Goal: Communication & Community: Answer question/provide support

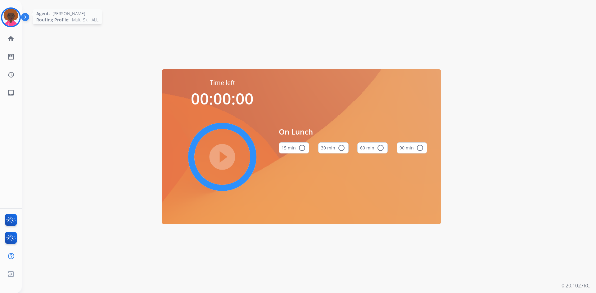
click at [14, 16] on img at bounding box center [10, 17] width 17 height 17
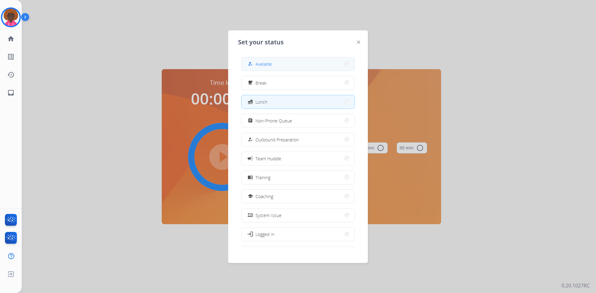
click at [277, 69] on button "how_to_reg Available" at bounding box center [297, 63] width 113 height 13
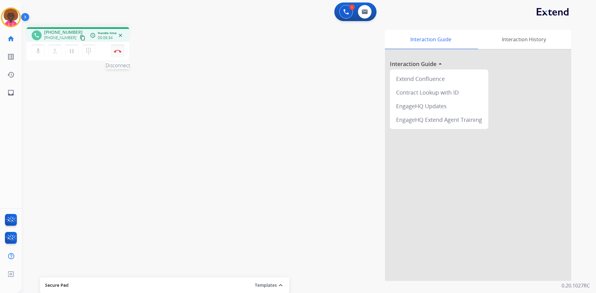
click at [121, 53] on button "Disconnect" at bounding box center [117, 51] width 13 height 13
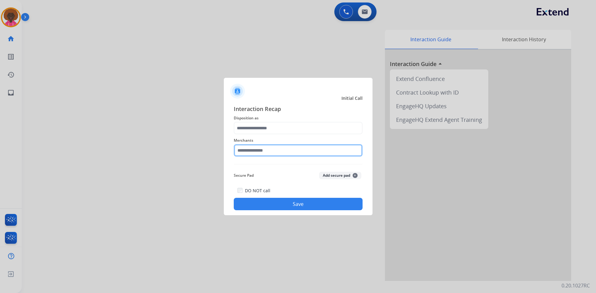
click at [265, 151] on input "text" at bounding box center [298, 150] width 129 height 12
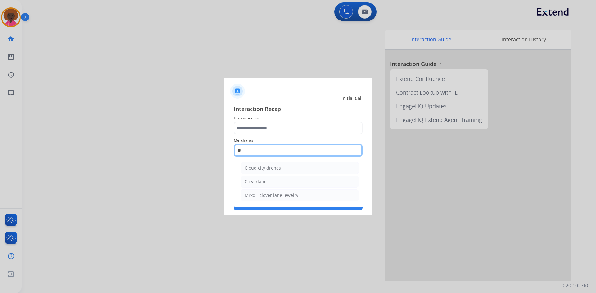
type input "*"
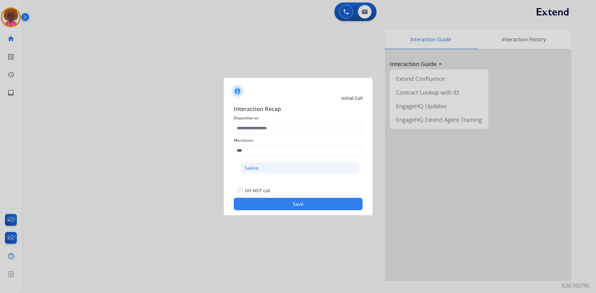
click at [311, 166] on li "Saatva" at bounding box center [299, 168] width 118 height 12
type input "******"
click at [281, 136] on div "Merchants ******" at bounding box center [298, 146] width 129 height 25
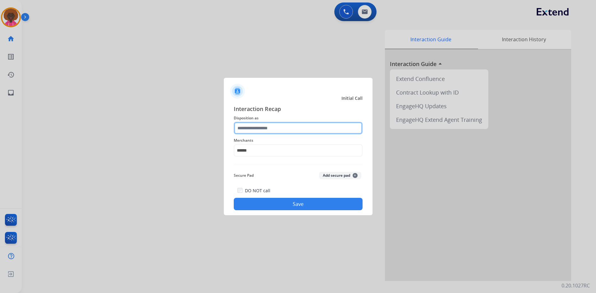
click at [283, 128] on input "text" at bounding box center [298, 128] width 129 height 12
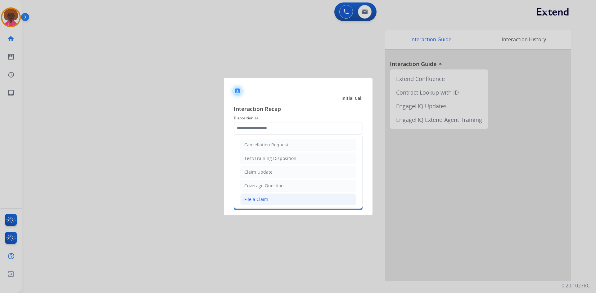
click at [283, 200] on li "File a Claim" at bounding box center [298, 200] width 116 height 12
type input "**********"
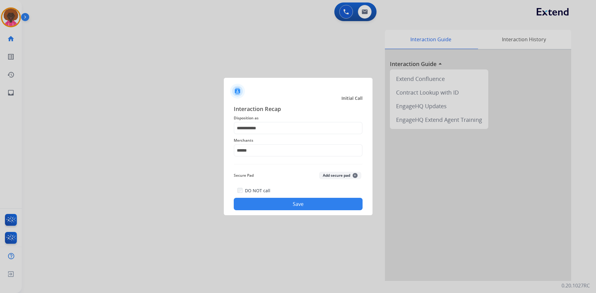
click at [296, 213] on div "**********" at bounding box center [298, 158] width 149 height 116
click at [301, 207] on button "Save" at bounding box center [298, 204] width 129 height 12
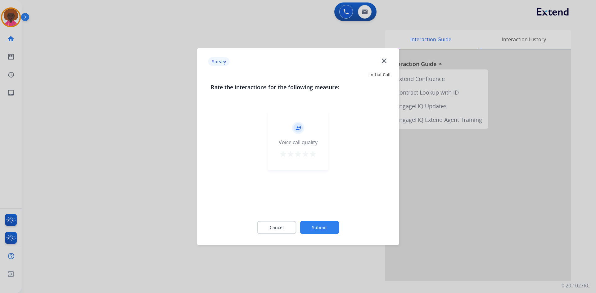
click at [299, 169] on div "record_voice_over Voice call quality star star star star star" at bounding box center [298, 140] width 60 height 59
click at [316, 158] on button "star" at bounding box center [312, 154] width 7 height 9
drag, startPoint x: 327, startPoint y: 244, endPoint x: 330, endPoint y: 240, distance: 4.7
click at [328, 244] on div "Survey close Initial Call Rate the interactions for the following measure: reco…" at bounding box center [298, 146] width 202 height 197
click at [327, 222] on button "Submit" at bounding box center [319, 227] width 39 height 13
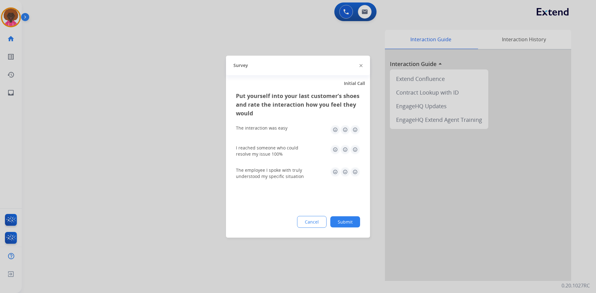
click at [353, 139] on div "The interaction was easy" at bounding box center [298, 130] width 124 height 20
click at [354, 132] on img at bounding box center [355, 130] width 10 height 10
click at [356, 158] on div "I reached someone who could resolve my issue 100%" at bounding box center [298, 151] width 124 height 22
click at [357, 150] on img at bounding box center [355, 150] width 10 height 10
click at [354, 164] on div "The employee I spoke with truly understood my specific situation" at bounding box center [298, 173] width 124 height 22
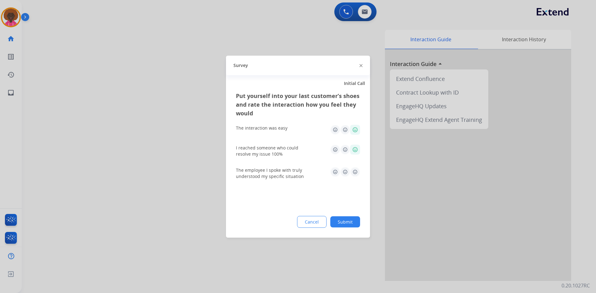
click at [356, 171] on img at bounding box center [355, 172] width 10 height 10
click at [352, 219] on button "Submit" at bounding box center [345, 221] width 30 height 11
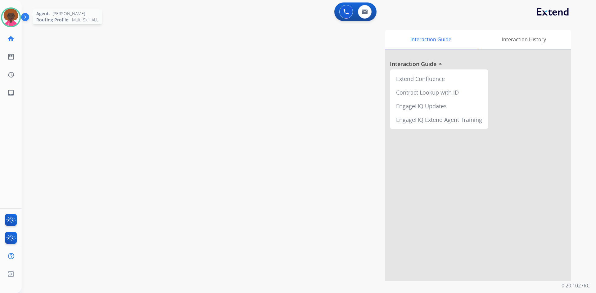
click at [14, 15] on img at bounding box center [10, 17] width 17 height 17
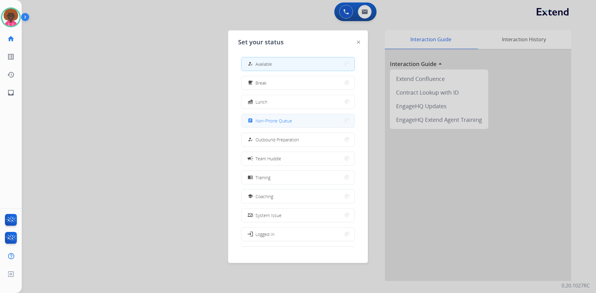
click at [290, 122] on span "Non-Phone Queue" at bounding box center [273, 121] width 37 height 7
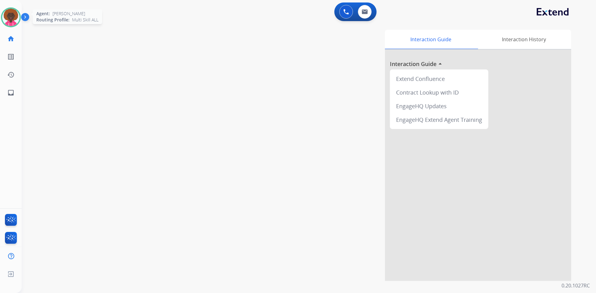
click at [19, 20] on img at bounding box center [10, 17] width 17 height 17
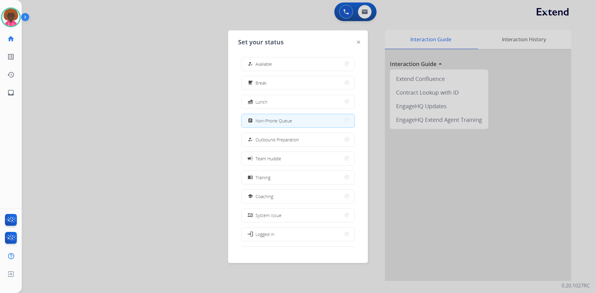
click at [266, 65] on span "Available" at bounding box center [263, 64] width 16 height 7
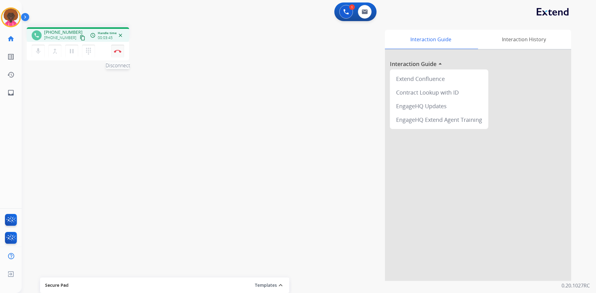
click at [122, 52] on button "Disconnect" at bounding box center [117, 51] width 13 height 13
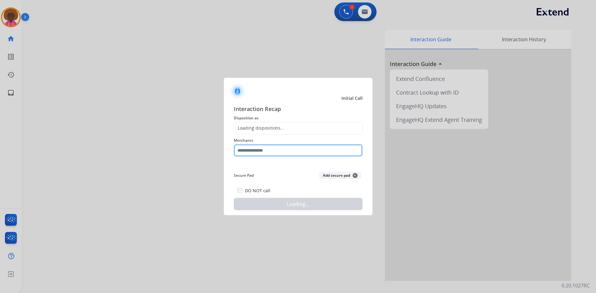
click at [268, 154] on input "text" at bounding box center [298, 150] width 129 height 12
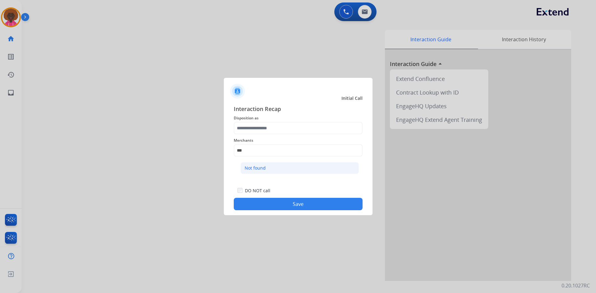
click at [257, 174] on li "Not found" at bounding box center [299, 168] width 118 height 12
type input "*********"
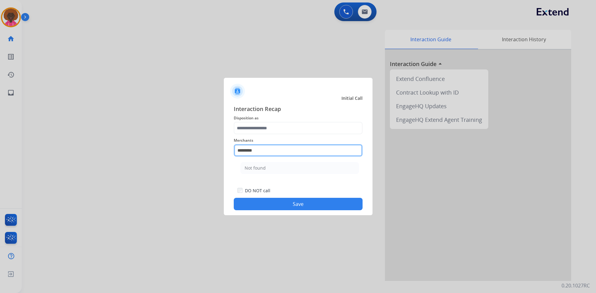
drag, startPoint x: 267, startPoint y: 150, endPoint x: 254, endPoint y: 137, distance: 18.2
click at [265, 146] on input "*********" at bounding box center [298, 150] width 129 height 12
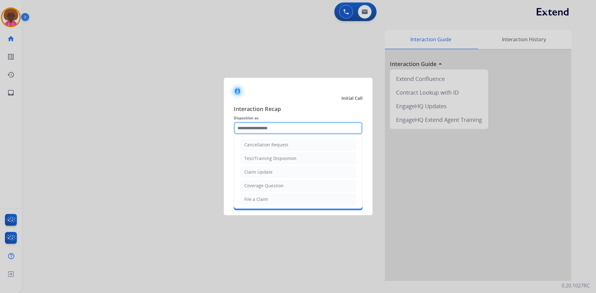
click at [255, 132] on input "text" at bounding box center [298, 128] width 129 height 12
drag, startPoint x: 249, startPoint y: 198, endPoint x: 262, endPoint y: 197, distance: 12.4
click at [249, 198] on div "File a Claim" at bounding box center [256, 199] width 24 height 6
type input "**********"
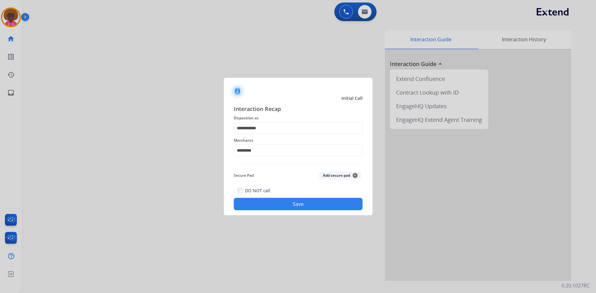
click at [273, 196] on div "DO NOT call Save" at bounding box center [298, 199] width 129 height 24
click at [276, 202] on button "Save" at bounding box center [298, 204] width 129 height 12
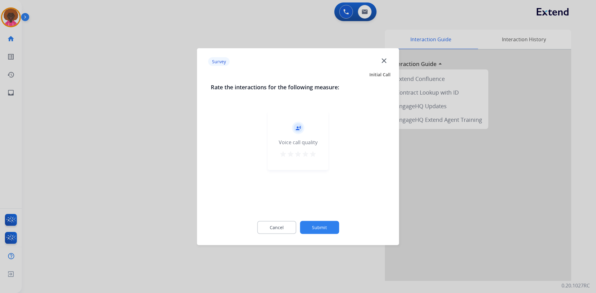
drag, startPoint x: 306, startPoint y: 150, endPoint x: 312, endPoint y: 153, distance: 6.9
click at [307, 150] on div "record_voice_over Voice call quality star star star star star" at bounding box center [298, 140] width 60 height 59
click at [314, 157] on mat-icon "star" at bounding box center [312, 153] width 7 height 7
drag, startPoint x: 336, startPoint y: 237, endPoint x: 327, endPoint y: 230, distance: 11.7
click at [336, 237] on div "Cancel Submit" at bounding box center [298, 227] width 175 height 28
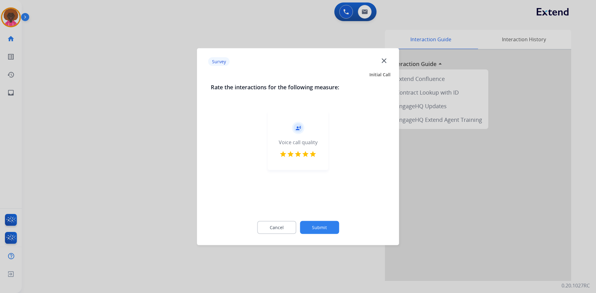
click at [327, 229] on button "Submit" at bounding box center [319, 227] width 39 height 13
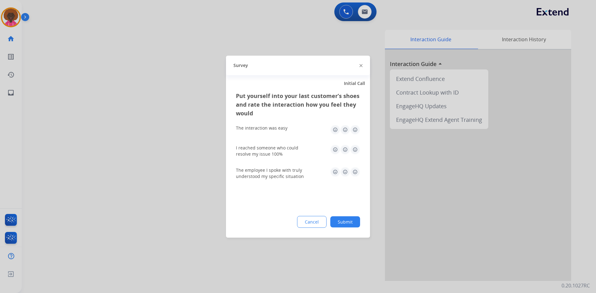
click at [357, 125] on img at bounding box center [355, 130] width 10 height 10
click at [355, 131] on img at bounding box center [355, 130] width 10 height 10
drag, startPoint x: 357, startPoint y: 149, endPoint x: 355, endPoint y: 165, distance: 15.9
click at [356, 149] on img at bounding box center [355, 150] width 10 height 10
drag, startPoint x: 352, startPoint y: 169, endPoint x: 352, endPoint y: 175, distance: 6.2
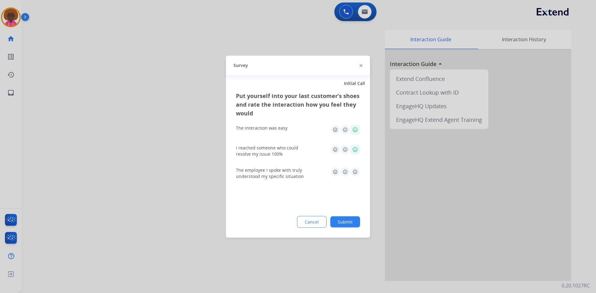
click at [352, 170] on img at bounding box center [355, 172] width 10 height 10
click at [353, 217] on button "Submit" at bounding box center [345, 221] width 30 height 11
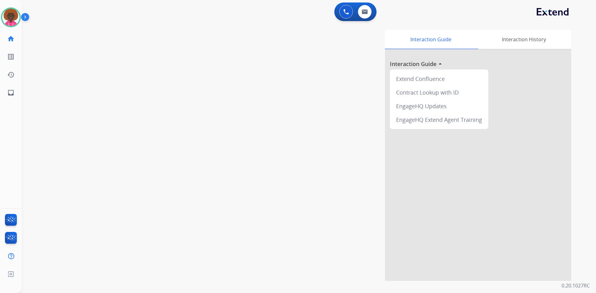
click at [21, 20] on img at bounding box center [26, 18] width 11 height 12
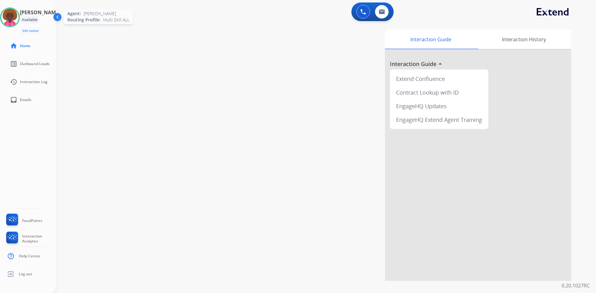
click at [15, 17] on img at bounding box center [9, 17] width 17 height 17
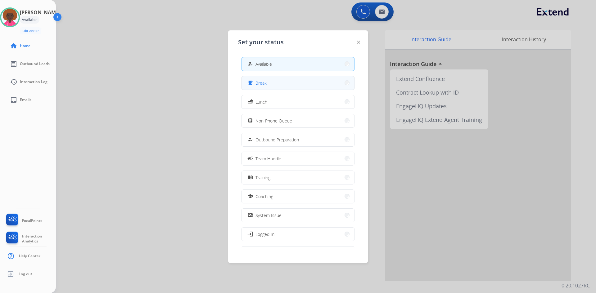
click at [310, 87] on button "free_breakfast Break" at bounding box center [297, 82] width 113 height 13
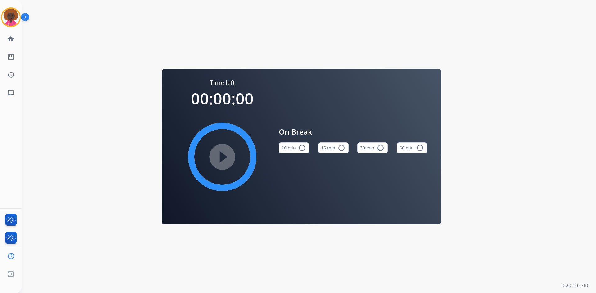
click at [345, 150] on button "15 min radio_button_unchecked" at bounding box center [333, 147] width 30 height 11
click at [220, 153] on mat-icon "play_circle_filled" at bounding box center [221, 156] width 7 height 7
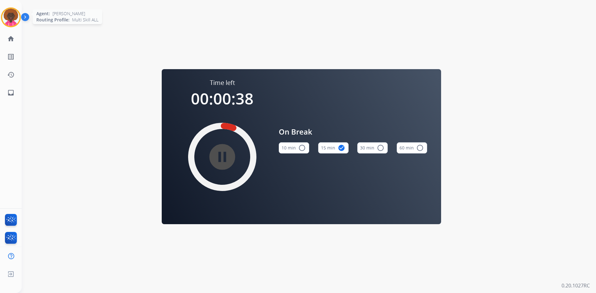
click at [14, 21] on img at bounding box center [10, 17] width 17 height 17
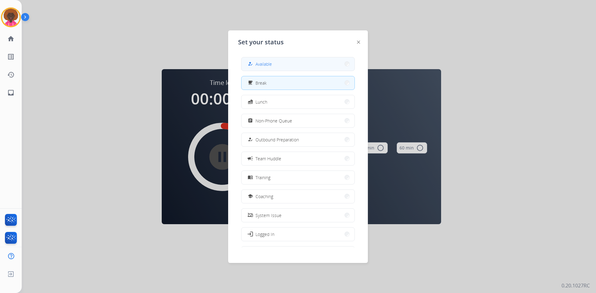
click at [258, 65] on span "Available" at bounding box center [263, 64] width 16 height 7
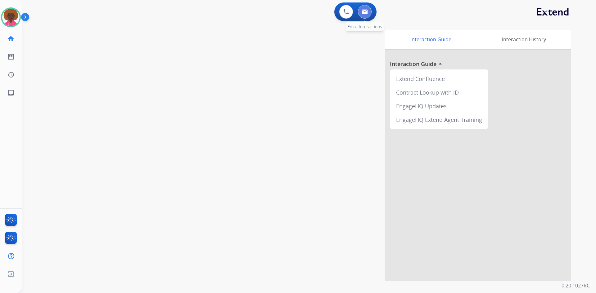
click at [368, 11] on button at bounding box center [365, 12] width 14 height 14
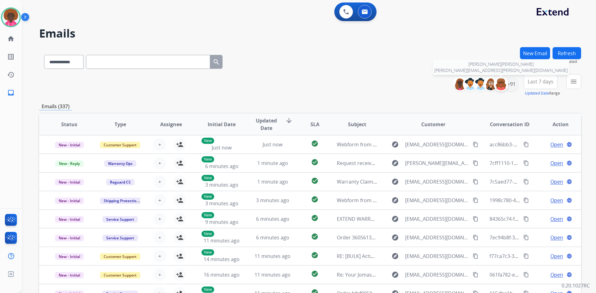
click at [505, 86] on img at bounding box center [501, 84] width 12 height 12
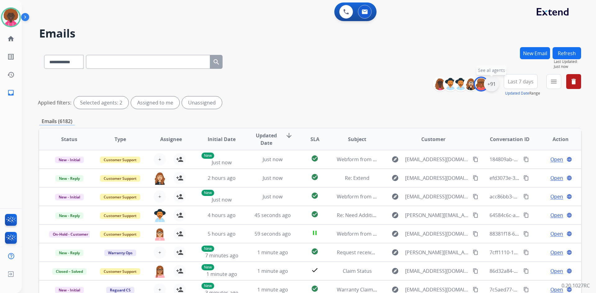
click at [490, 87] on div "+91" at bounding box center [491, 84] width 15 height 15
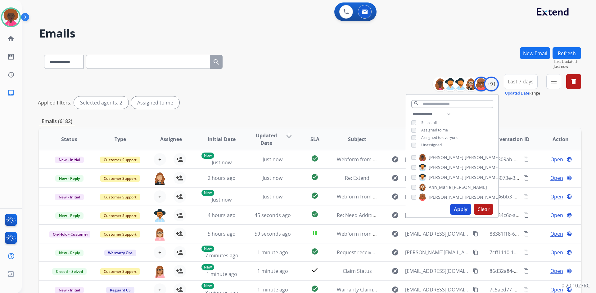
click at [410, 196] on div "[PERSON_NAME] [PERSON_NAME] [PERSON_NAME] [PERSON_NAME] [PERSON_NAME] [PERSON_N…" at bounding box center [452, 176] width 92 height 50
click at [468, 209] on button "Apply" at bounding box center [460, 209] width 21 height 11
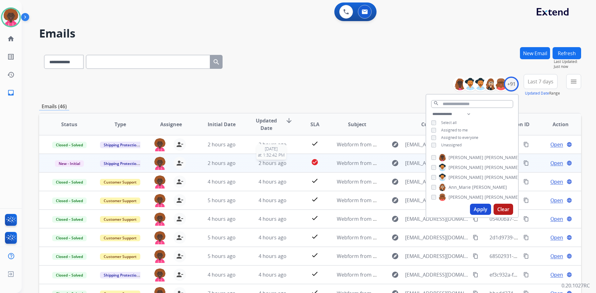
click at [272, 164] on span "2 hours ago" at bounding box center [272, 163] width 28 height 7
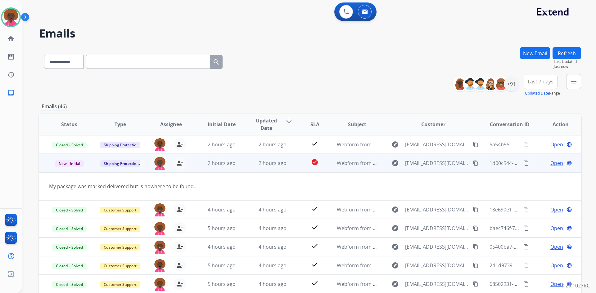
scroll to position [19, 0]
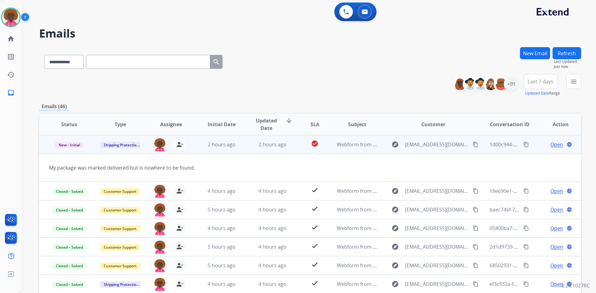
click at [550, 146] on span "Open" at bounding box center [556, 144] width 13 height 7
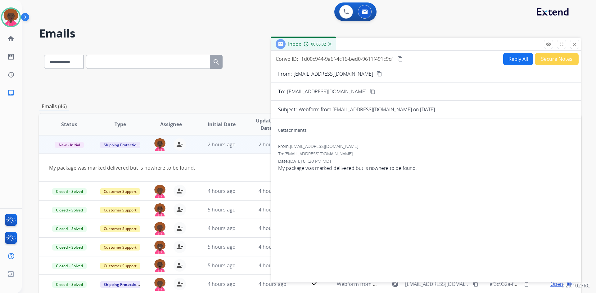
click at [376, 72] on mat-icon "content_copy" at bounding box center [379, 74] width 6 height 6
click at [517, 64] on button "Reply All" at bounding box center [518, 59] width 30 height 12
select select "**********"
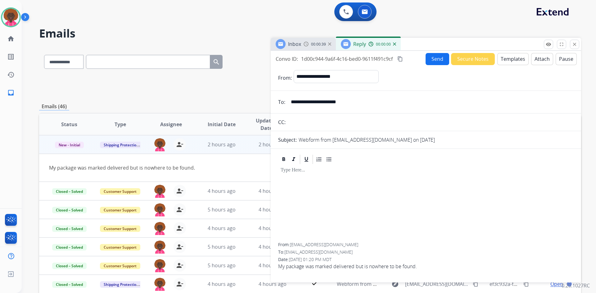
click at [512, 56] on button "Templates" at bounding box center [512, 59] width 31 height 12
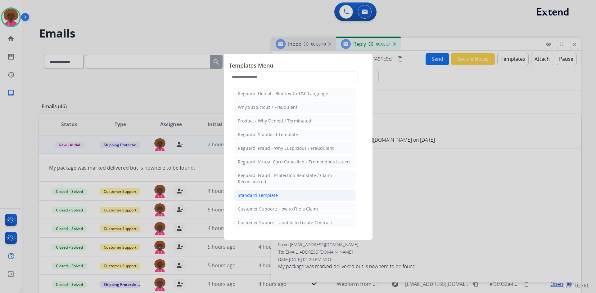
click at [309, 195] on li "Standard Template" at bounding box center [295, 196] width 122 height 12
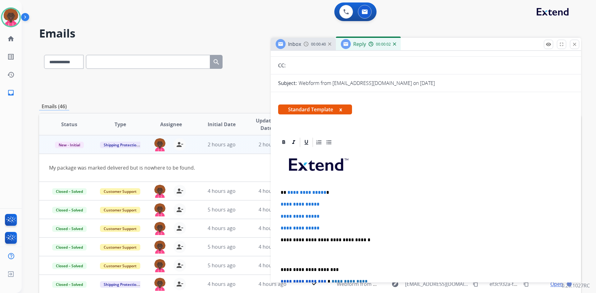
scroll to position [124, 0]
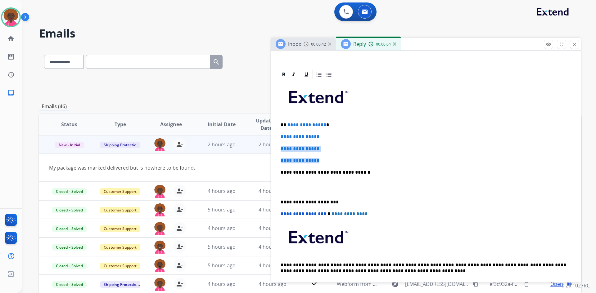
drag, startPoint x: 327, startPoint y: 163, endPoint x: 233, endPoint y: 141, distance: 96.4
click at [233, 141] on div "**********" at bounding box center [310, 200] width 542 height 306
drag, startPoint x: 234, startPoint y: 141, endPoint x: 237, endPoint y: 141, distance: 3.4
click at [234, 141] on div "2 hours ago" at bounding box center [221, 144] width 41 height 7
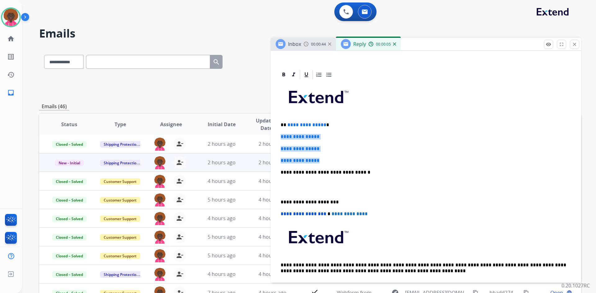
drag, startPoint x: 334, startPoint y: 158, endPoint x: 284, endPoint y: 136, distance: 54.9
click at [278, 133] on div "**********" at bounding box center [426, 197] width 310 height 257
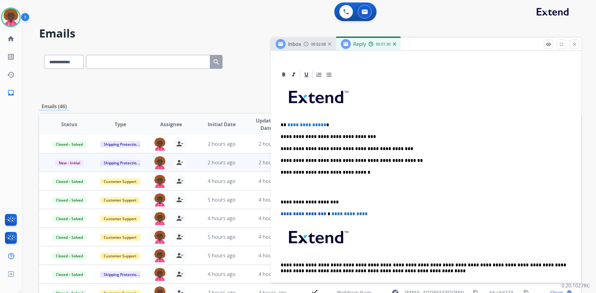
click at [296, 190] on p at bounding box center [425, 187] width 290 height 11
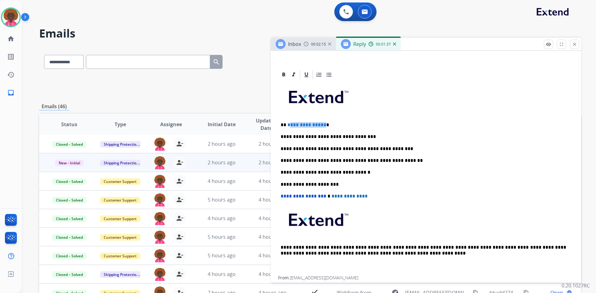
drag, startPoint x: 322, startPoint y: 125, endPoint x: 288, endPoint y: 119, distance: 34.5
click at [288, 119] on div "**********" at bounding box center [425, 178] width 295 height 196
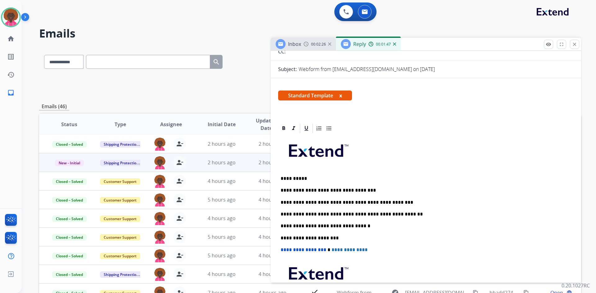
scroll to position [0, 0]
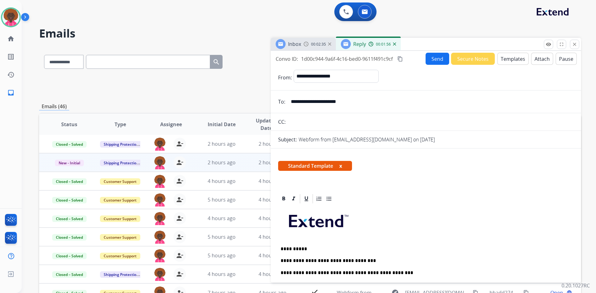
click at [425, 58] on button "Send" at bounding box center [437, 59] width 24 height 12
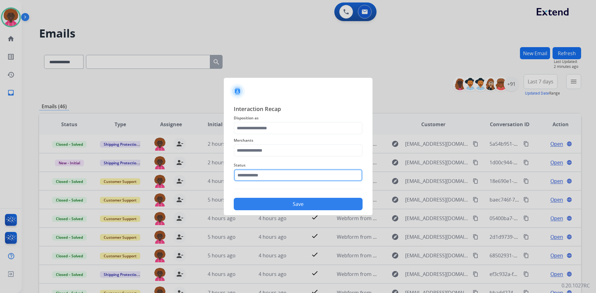
click at [304, 172] on input "text" at bounding box center [298, 175] width 129 height 12
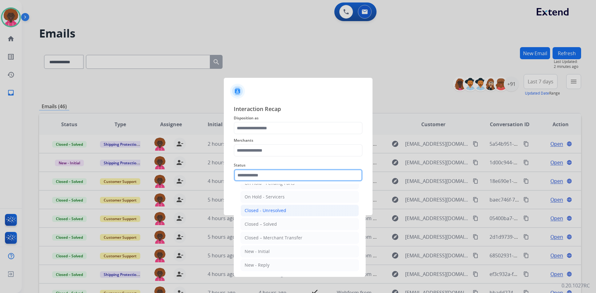
scroll to position [37, 0]
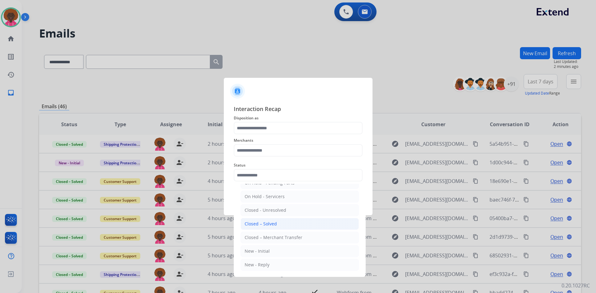
click at [260, 220] on li "Closed – Solved" at bounding box center [299, 224] width 118 height 12
type input "**********"
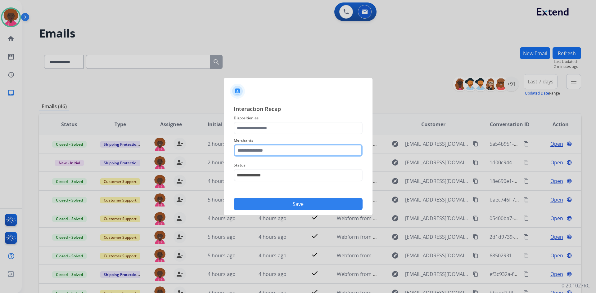
click at [273, 149] on input "text" at bounding box center [298, 150] width 129 height 12
type input "***"
click at [300, 121] on span "Disposition as" at bounding box center [298, 117] width 129 height 7
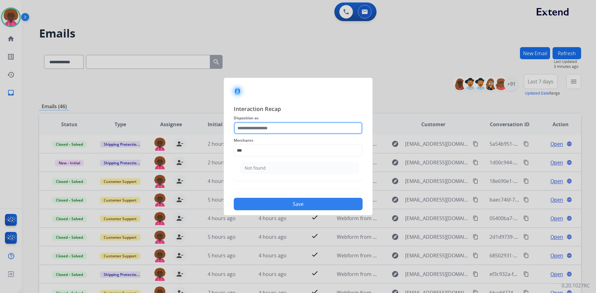
click at [296, 125] on input "text" at bounding box center [298, 128] width 129 height 12
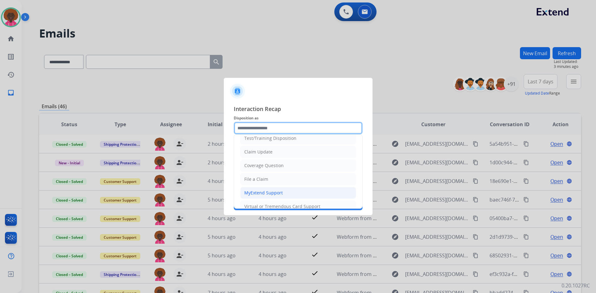
scroll to position [31, 0]
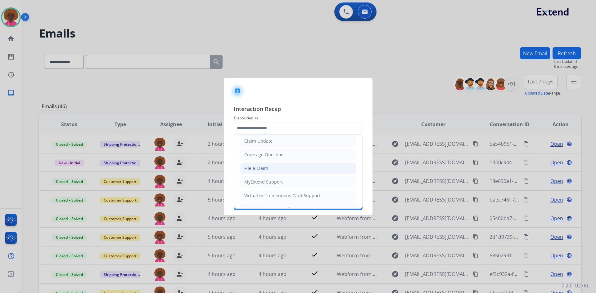
click at [281, 170] on li "File a Claim" at bounding box center [298, 169] width 116 height 12
type input "**********"
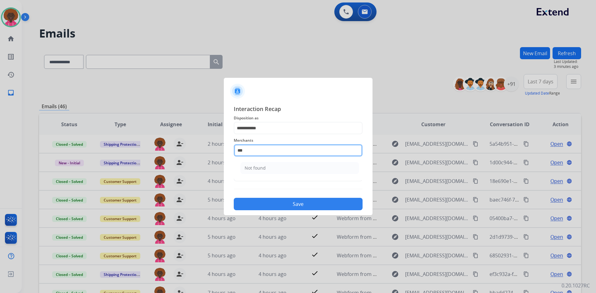
click at [270, 152] on input "***" at bounding box center [298, 150] width 129 height 12
type input "*"
click at [272, 175] on ul "Jomashop" at bounding box center [300, 169] width 122 height 21
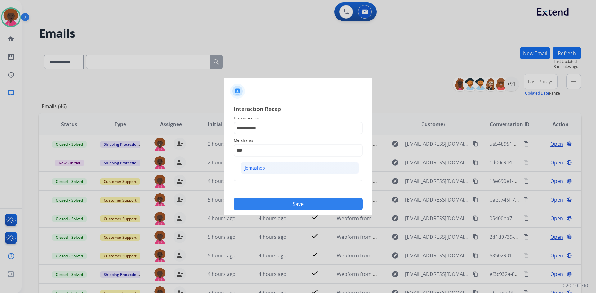
click at [275, 171] on li "Jomashop" at bounding box center [299, 168] width 118 height 12
type input "********"
click at [278, 199] on button "Save" at bounding box center [298, 204] width 129 height 12
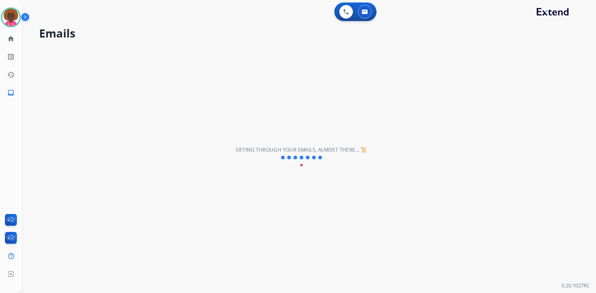
click at [278, 204] on div "**********" at bounding box center [301, 157] width 559 height 271
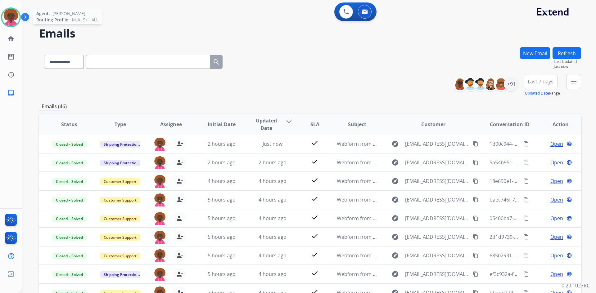
click at [14, 20] on img at bounding box center [10, 17] width 17 height 17
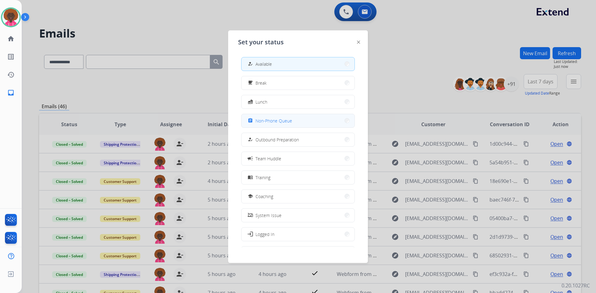
click at [316, 124] on button "assignment Non-Phone Queue" at bounding box center [297, 120] width 113 height 13
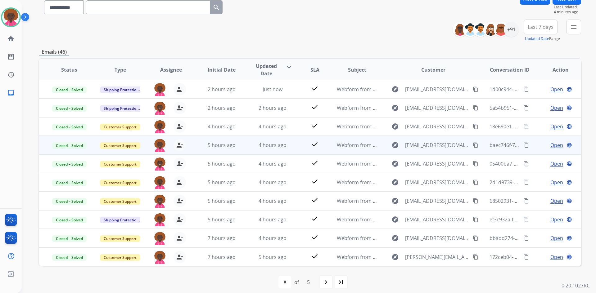
scroll to position [60, 0]
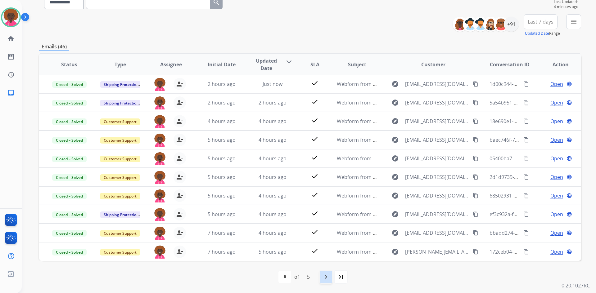
click at [325, 277] on mat-icon "navigate_next" at bounding box center [325, 276] width 7 height 7
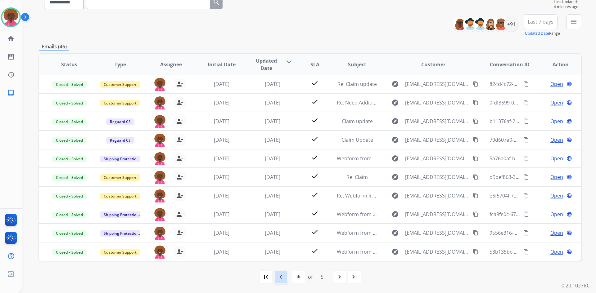
click at [279, 275] on mat-icon "navigate_before" at bounding box center [280, 276] width 7 height 7
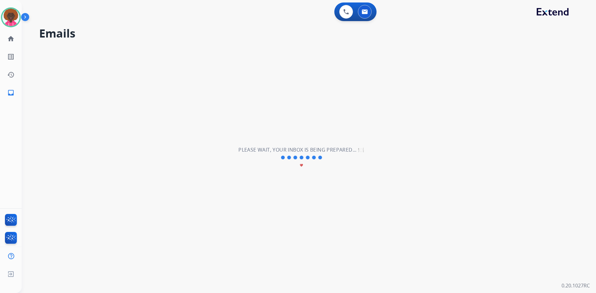
scroll to position [0, 0]
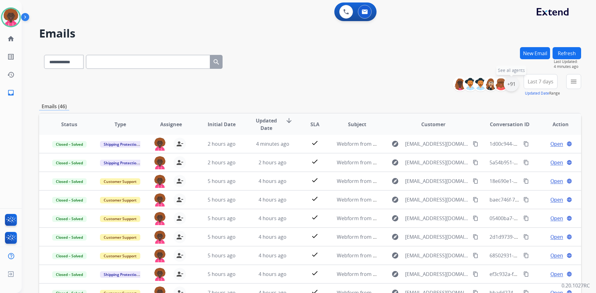
click at [508, 88] on div "+91" at bounding box center [511, 84] width 15 height 15
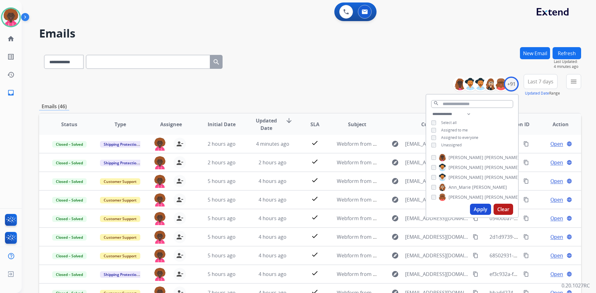
click at [483, 215] on div "Apply Clear" at bounding box center [472, 209] width 92 height 16
click at [477, 208] on button "Apply" at bounding box center [480, 209] width 21 height 11
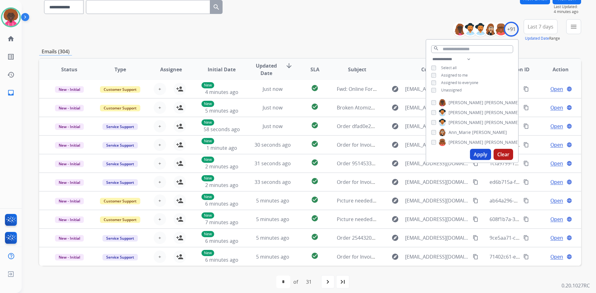
scroll to position [60, 0]
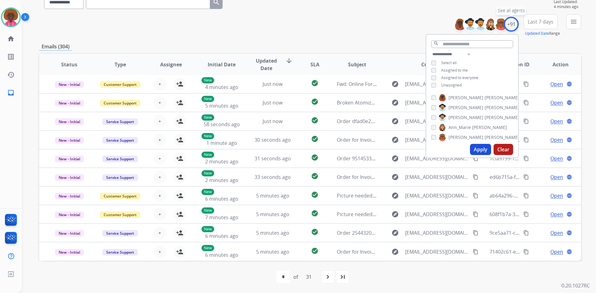
click at [509, 21] on div "+91" at bounding box center [511, 24] width 15 height 15
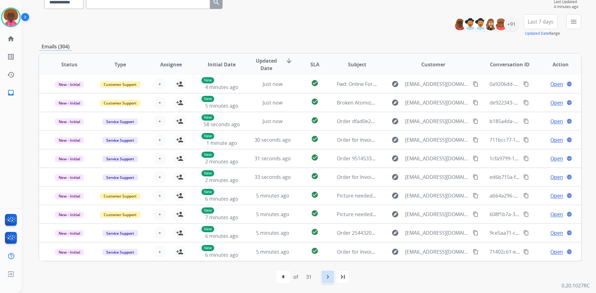
click at [331, 274] on mat-icon "navigate_next" at bounding box center [327, 276] width 7 height 7
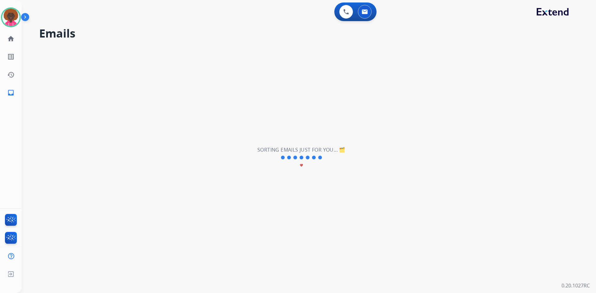
scroll to position [0, 0]
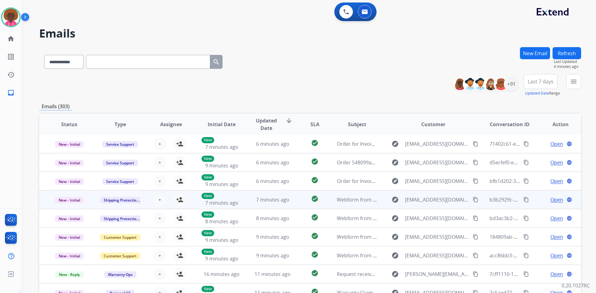
click at [242, 200] on td "7 minutes ago" at bounding box center [267, 199] width 51 height 19
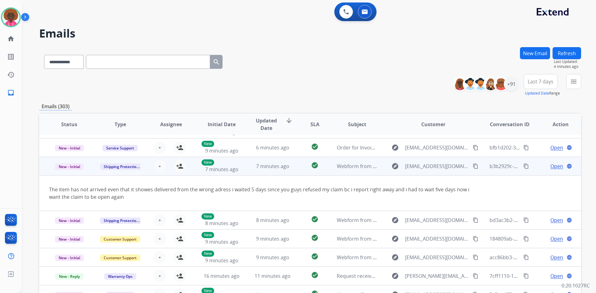
scroll to position [36, 0]
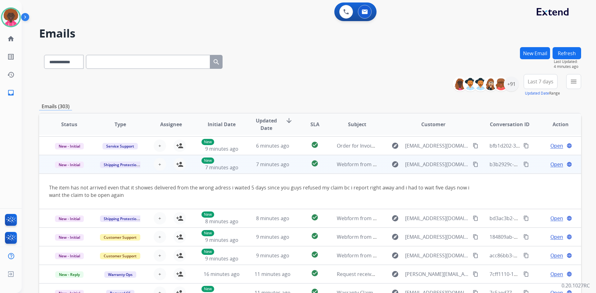
click at [188, 168] on div "+ Select agent person_add Assign to Me" at bounding box center [166, 164] width 51 height 17
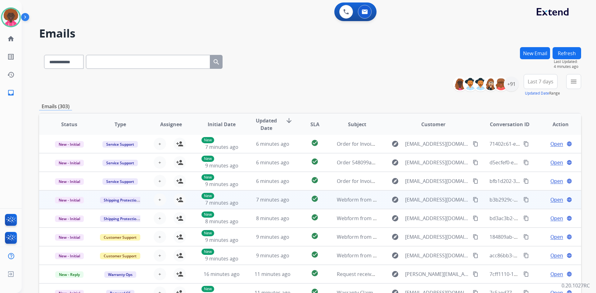
scroll to position [1, 0]
drag, startPoint x: 176, startPoint y: 201, endPoint x: 188, endPoint y: 208, distance: 13.4
click at [177, 201] on mat-icon "person_add" at bounding box center [179, 199] width 7 height 7
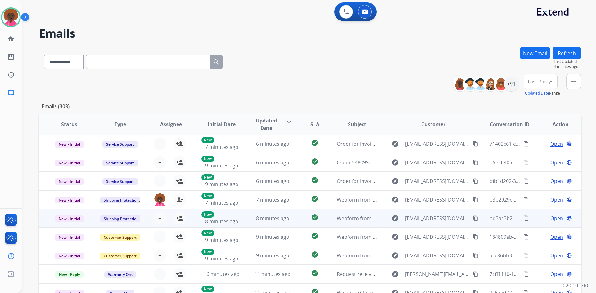
click at [247, 221] on td "8 minutes ago" at bounding box center [267, 218] width 51 height 19
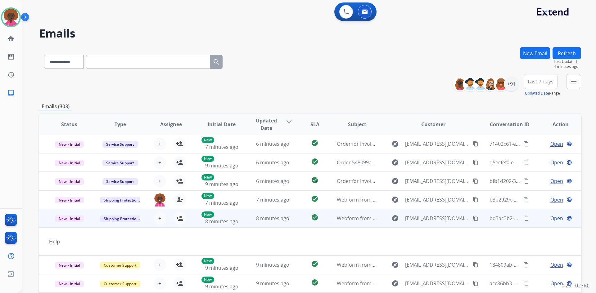
scroll to position [29, 0]
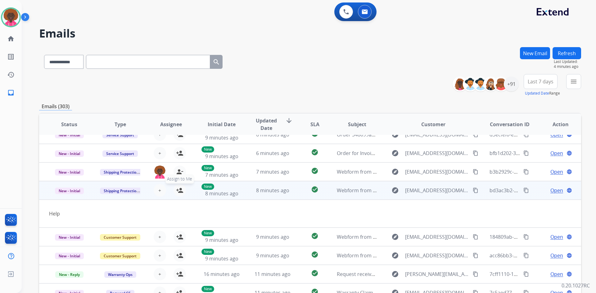
click at [179, 190] on mat-icon "person_add" at bounding box center [179, 190] width 7 height 7
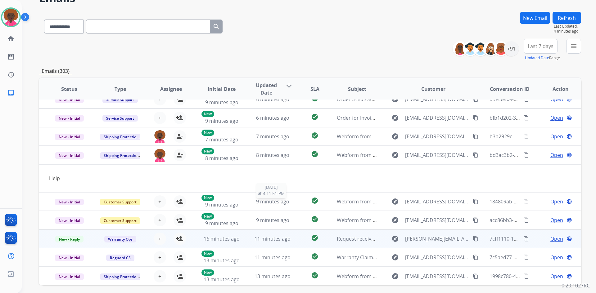
scroll to position [60, 0]
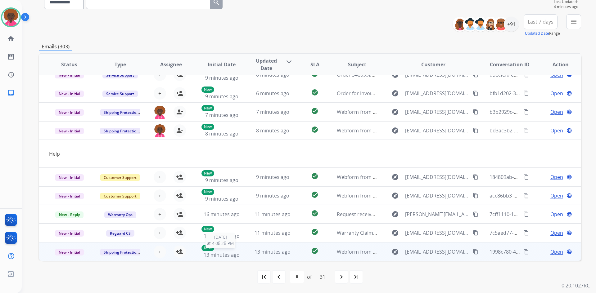
click at [228, 253] on span "13 minutes ago" at bounding box center [222, 255] width 36 height 7
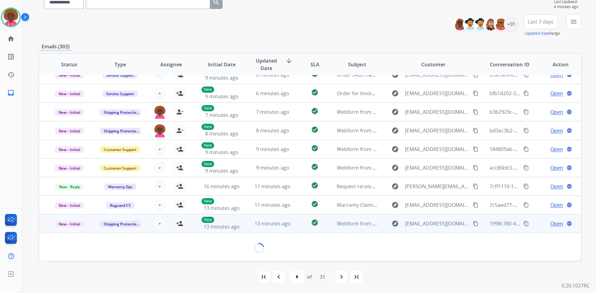
scroll to position [28, 0]
click at [182, 227] on button "person_add Assign to Me" at bounding box center [179, 224] width 12 height 12
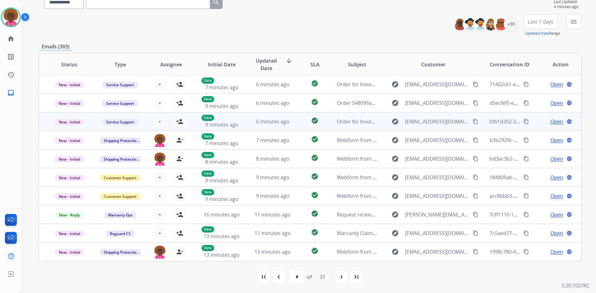
scroll to position [0, 0]
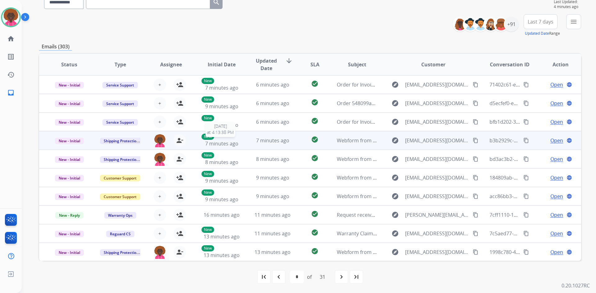
click at [235, 140] on span "7 minutes ago" at bounding box center [221, 143] width 33 height 7
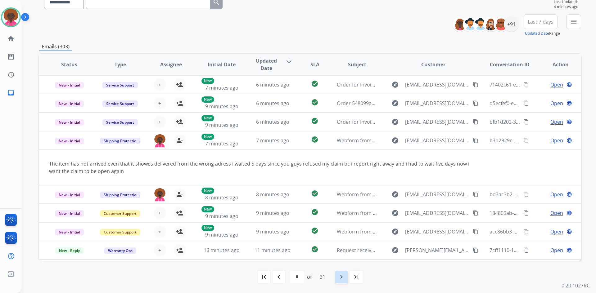
click at [341, 280] on mat-icon "navigate_next" at bounding box center [341, 276] width 7 height 7
select select "*"
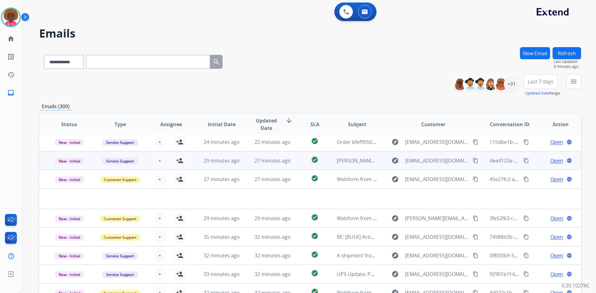
scroll to position [60, 0]
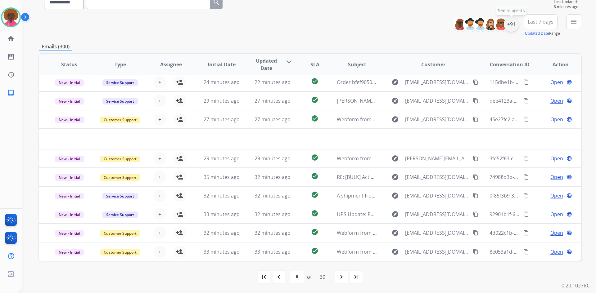
click at [509, 25] on div "+91" at bounding box center [511, 24] width 15 height 15
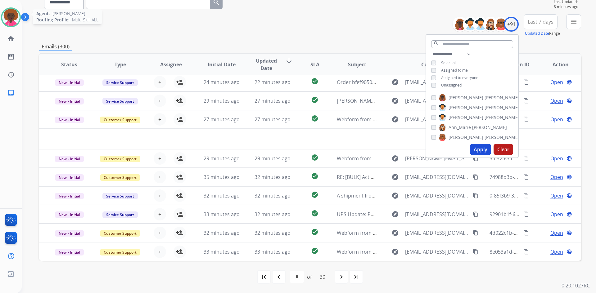
click at [16, 18] on img at bounding box center [10, 17] width 17 height 17
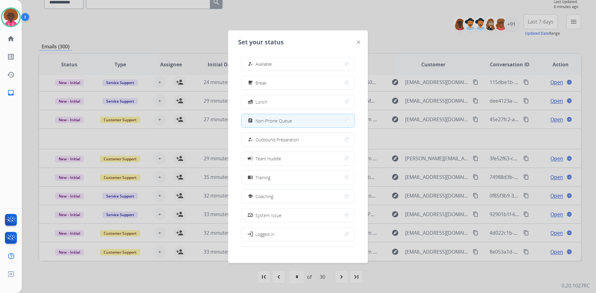
click at [451, 42] on div at bounding box center [298, 146] width 596 height 293
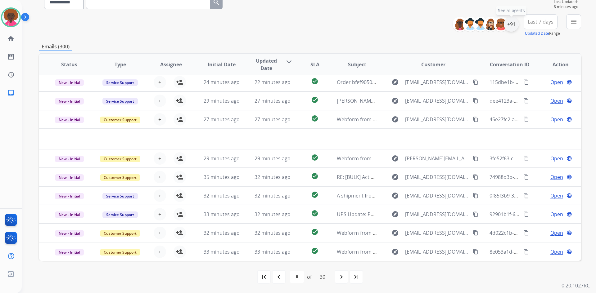
click at [509, 23] on div "+91" at bounding box center [511, 24] width 15 height 15
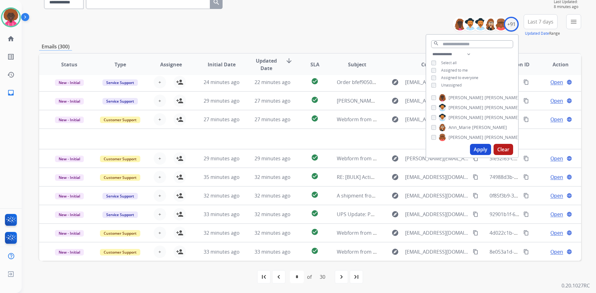
click at [482, 155] on button "Apply" at bounding box center [480, 149] width 21 height 11
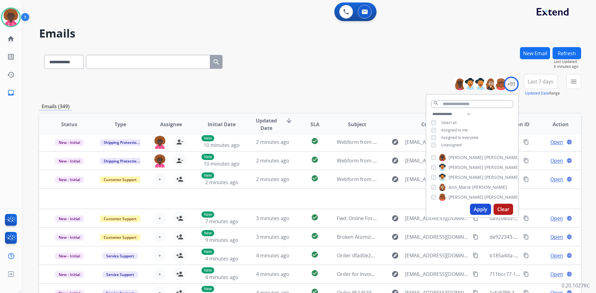
click at [479, 209] on button "Apply" at bounding box center [480, 209] width 21 height 11
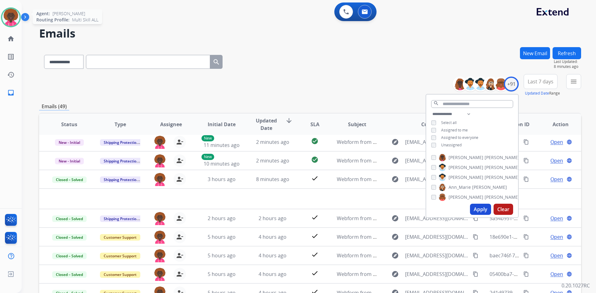
click at [8, 14] on img at bounding box center [10, 17] width 17 height 17
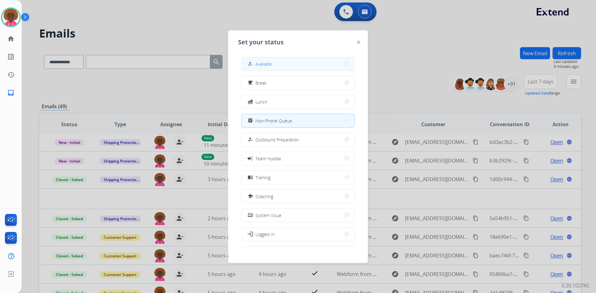
click at [329, 69] on button "how_to_reg Available" at bounding box center [297, 63] width 113 height 13
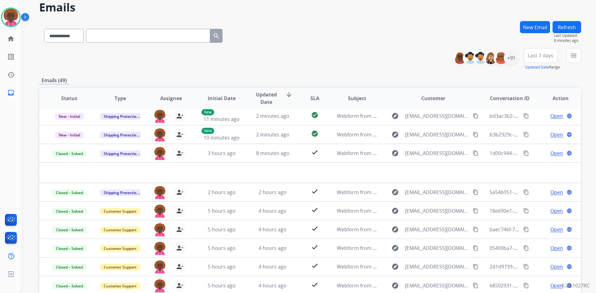
scroll to position [31, 0]
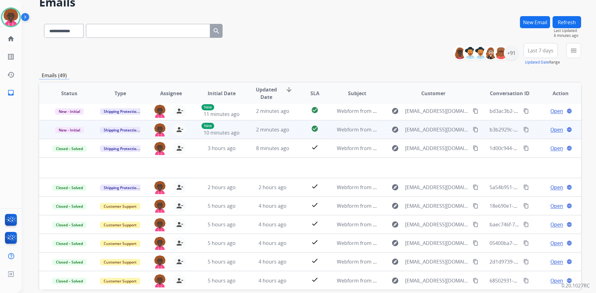
click at [361, 124] on td "Webform from [EMAIL_ADDRESS][DOMAIN_NAME] on [DATE]" at bounding box center [352, 129] width 51 height 19
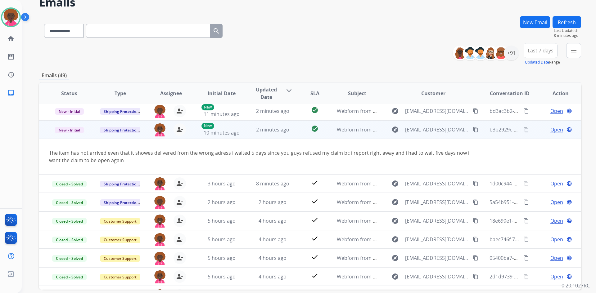
scroll to position [36, 0]
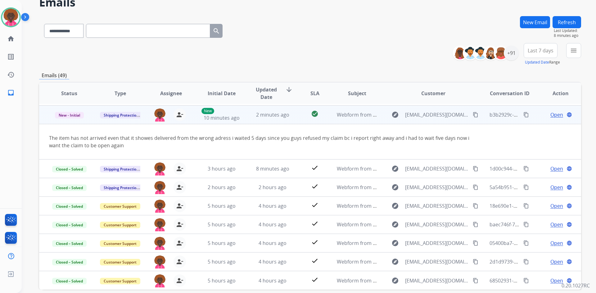
click at [550, 112] on span "Open" at bounding box center [556, 114] width 13 height 7
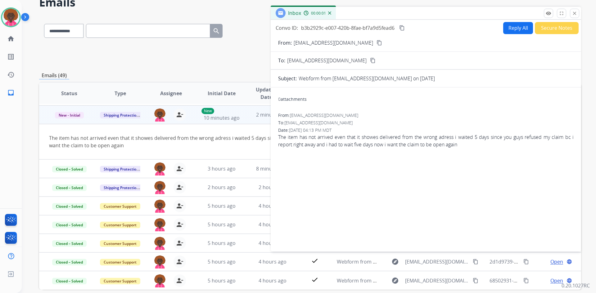
click at [508, 30] on button "Reply All" at bounding box center [518, 28] width 30 height 12
select select "**********"
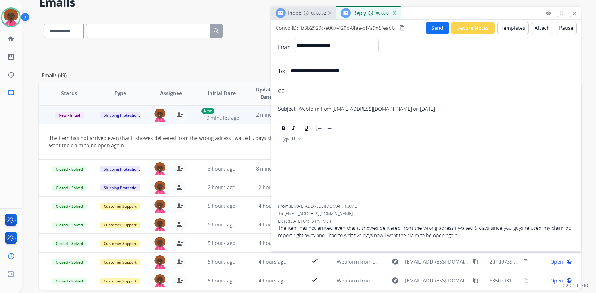
click at [504, 23] on button "Templates" at bounding box center [512, 28] width 31 height 12
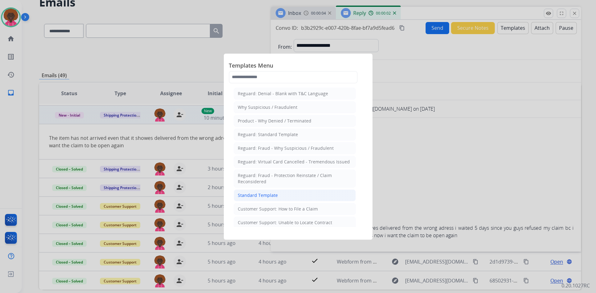
click at [254, 196] on div "Standard Template" at bounding box center [258, 195] width 40 height 6
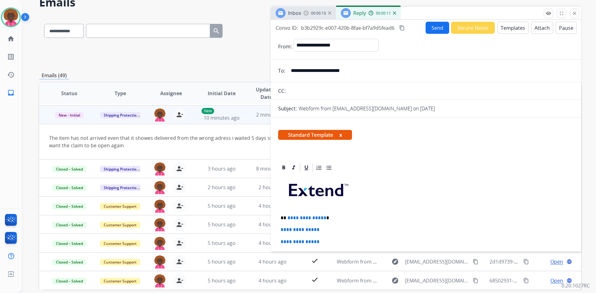
click at [508, 28] on button "Templates" at bounding box center [512, 28] width 31 height 12
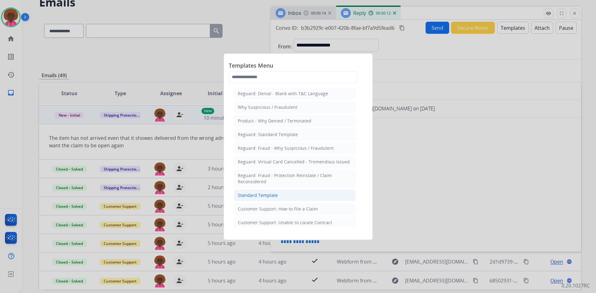
click at [280, 197] on li "Standard Template" at bounding box center [295, 196] width 122 height 12
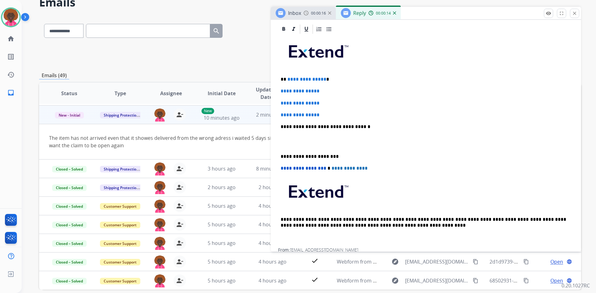
scroll to position [155, 0]
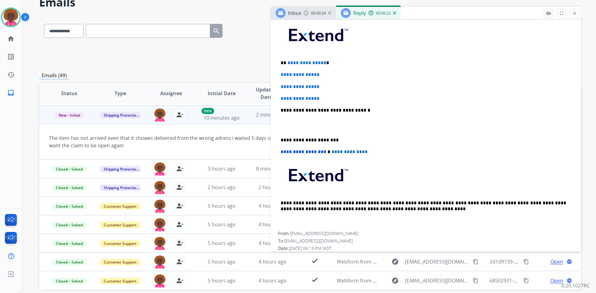
click at [323, 98] on p "**********" at bounding box center [425, 99] width 290 height 6
drag, startPoint x: 327, startPoint y: 99, endPoint x: 274, endPoint y: 72, distance: 59.7
click at [274, 72] on div "**********" at bounding box center [426, 139] width 310 height 264
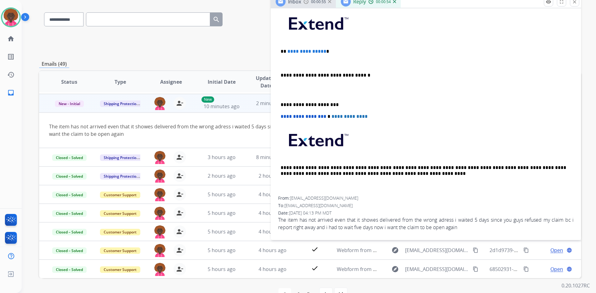
scroll to position [31, 0]
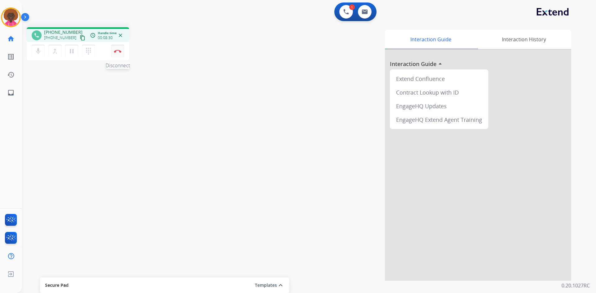
click at [117, 51] on img at bounding box center [117, 51] width 7 height 3
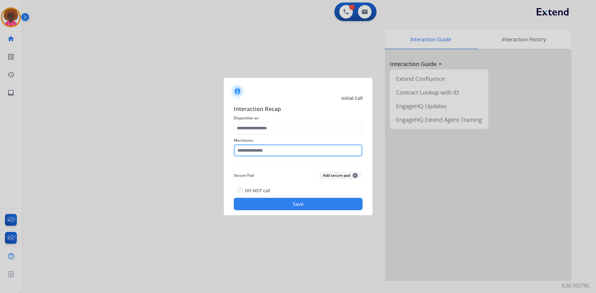
click at [242, 152] on input "text" at bounding box center [298, 150] width 129 height 12
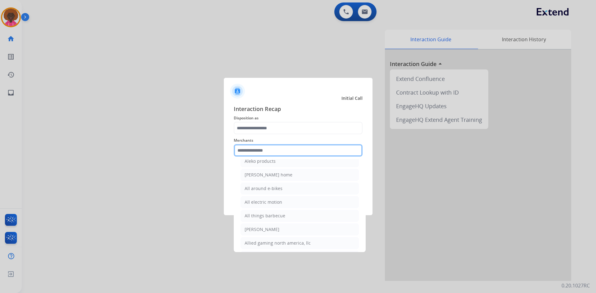
scroll to position [403, 0]
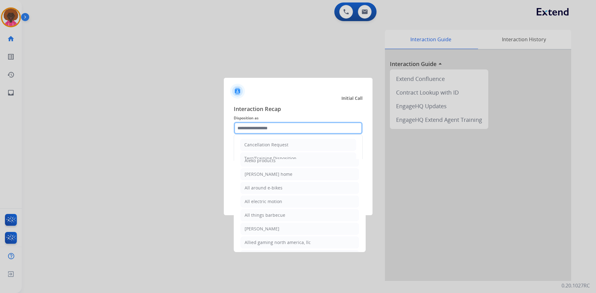
click at [273, 130] on input "text" at bounding box center [298, 128] width 129 height 12
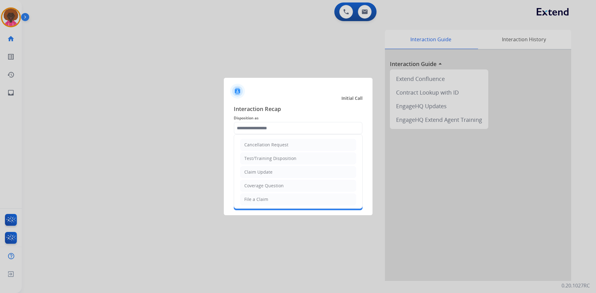
click at [324, 121] on span "Disposition as" at bounding box center [298, 117] width 129 height 7
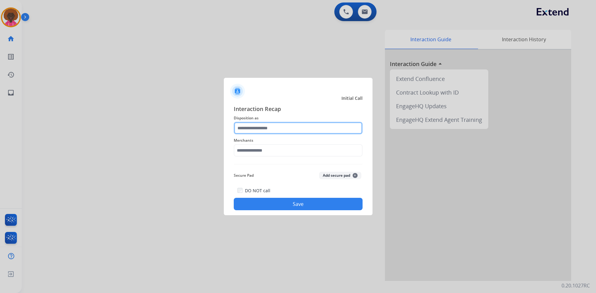
click at [286, 126] on input "text" at bounding box center [298, 128] width 129 height 12
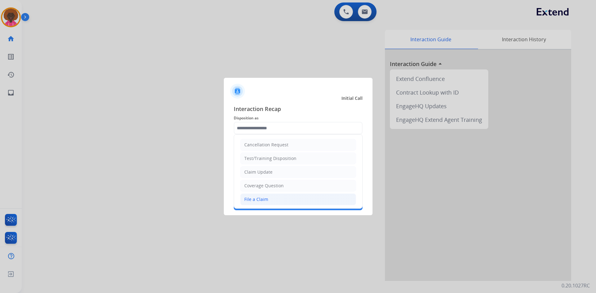
click at [268, 202] on li "File a Claim" at bounding box center [298, 200] width 116 height 12
type input "**********"
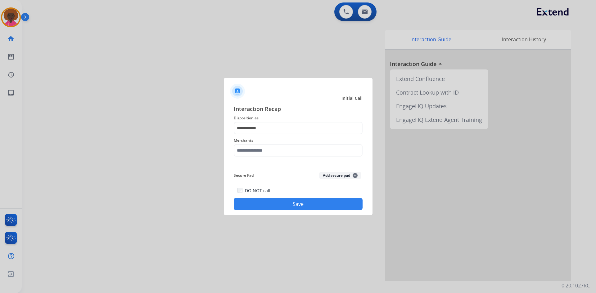
click at [265, 162] on div "**********" at bounding box center [298, 158] width 129 height 106
click at [268, 159] on div "Merchants" at bounding box center [298, 146] width 129 height 25
click at [271, 153] on input "text" at bounding box center [298, 150] width 129 height 12
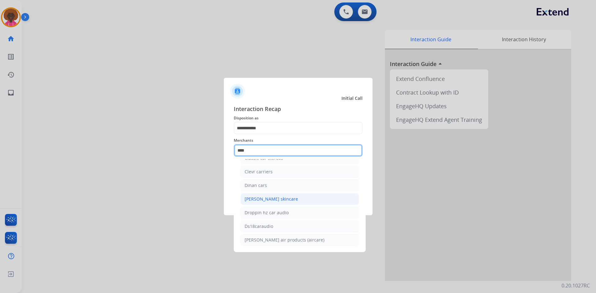
scroll to position [0, 0]
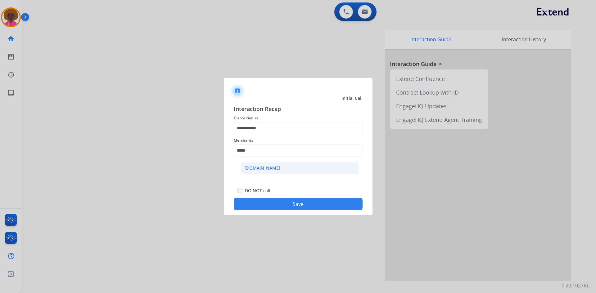
click at [290, 168] on li "[DOMAIN_NAME]" at bounding box center [299, 168] width 118 height 12
type input "**********"
click at [296, 204] on button "Save" at bounding box center [298, 204] width 129 height 12
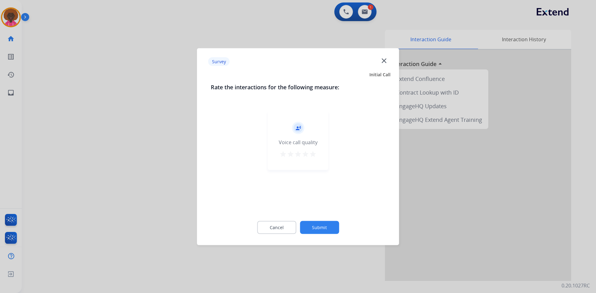
click at [309, 164] on div "record_voice_over Voice call quality star star star star star" at bounding box center [298, 140] width 60 height 59
click at [314, 159] on button "star" at bounding box center [312, 154] width 7 height 9
click at [322, 229] on button "Submit" at bounding box center [319, 227] width 39 height 13
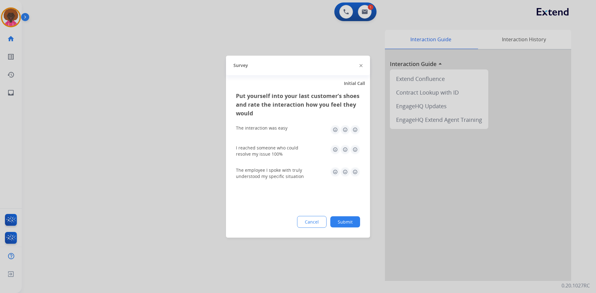
click at [355, 132] on img at bounding box center [355, 130] width 10 height 10
click at [353, 147] on img at bounding box center [355, 150] width 10 height 10
click at [353, 167] on div "The employee I spoke with truly understood my specific situation" at bounding box center [298, 173] width 124 height 22
click at [356, 175] on img at bounding box center [355, 172] width 10 height 10
click at [345, 227] on button "Submit" at bounding box center [345, 221] width 30 height 11
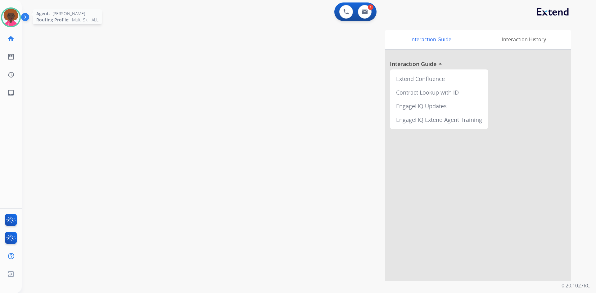
click at [13, 14] on img at bounding box center [10, 17] width 17 height 17
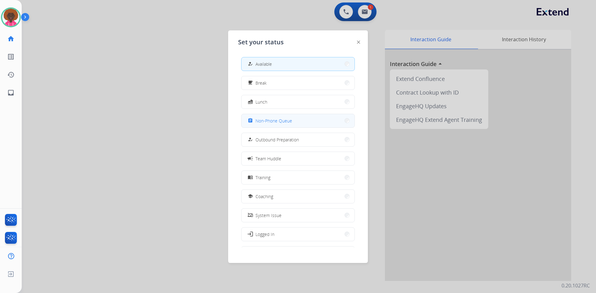
drag, startPoint x: 315, startPoint y: 126, endPoint x: 83, endPoint y: 8, distance: 260.3
click at [315, 126] on button "assignment Non-Phone Queue" at bounding box center [297, 120] width 113 height 13
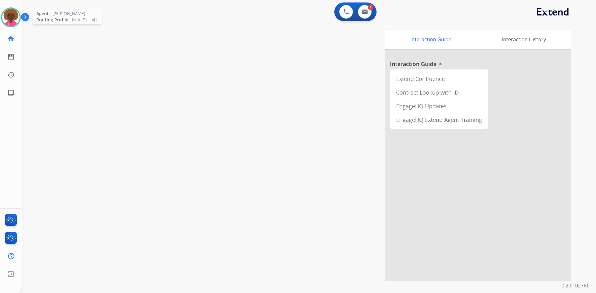
click at [8, 15] on img at bounding box center [10, 17] width 17 height 17
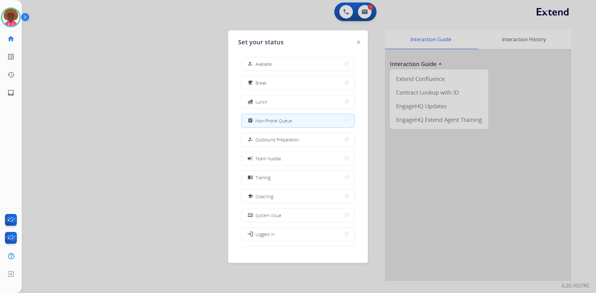
click at [254, 55] on div "how_to_reg Available free_breakfast Break fastfood Lunch assignment Non-Phone Q…" at bounding box center [298, 149] width 120 height 195
click at [255, 58] on button "how_to_reg Available" at bounding box center [297, 63] width 113 height 13
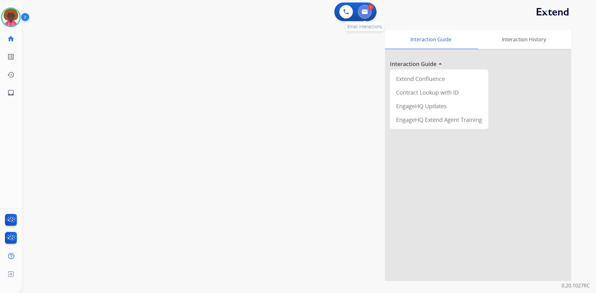
click at [369, 14] on button at bounding box center [365, 12] width 14 height 14
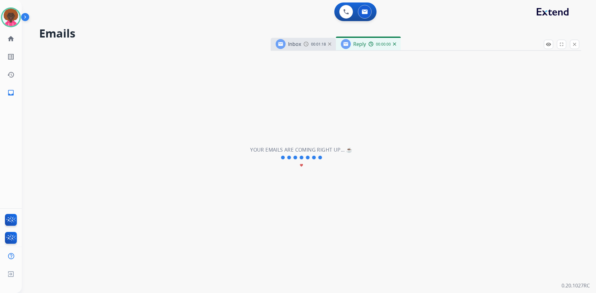
select select "**********"
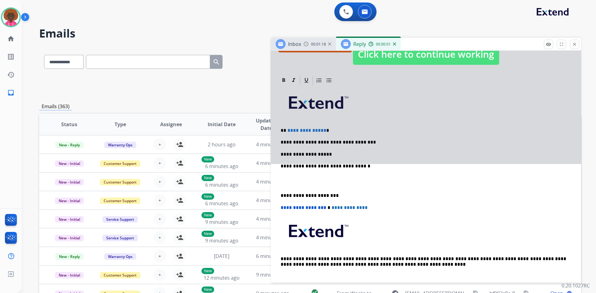
scroll to position [124, 0]
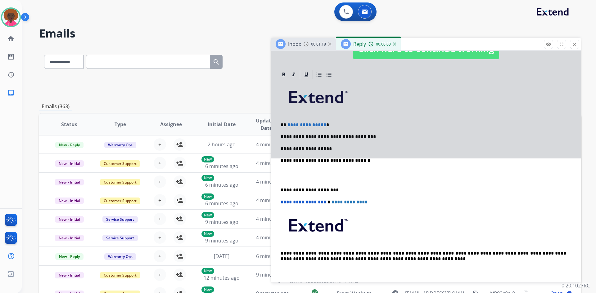
click at [337, 147] on div at bounding box center [426, 43] width 310 height 232
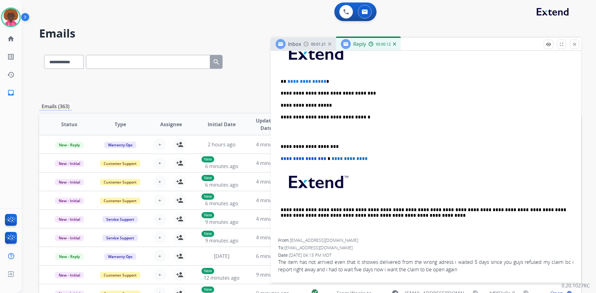
scroll to position [31, 0]
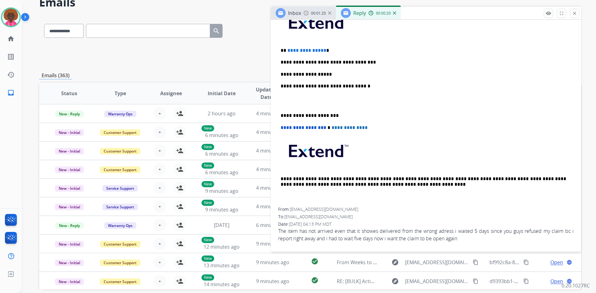
click at [350, 71] on div "**********" at bounding box center [425, 107] width 295 height 202
click at [291, 102] on p at bounding box center [425, 100] width 290 height 11
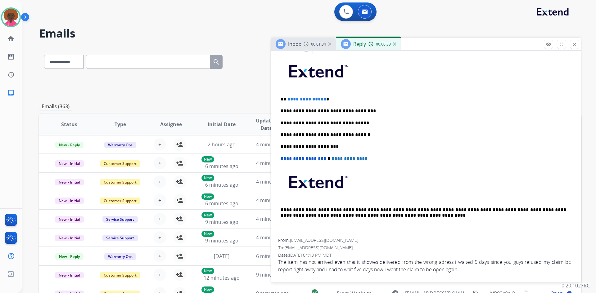
scroll to position [0, 0]
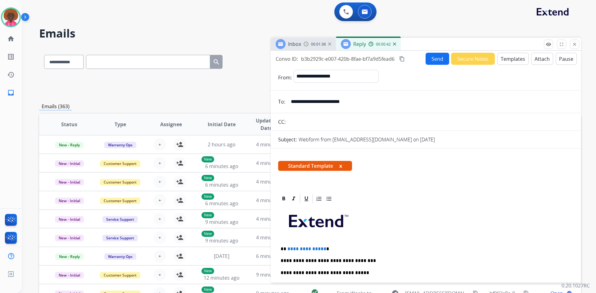
drag, startPoint x: 373, startPoint y: 104, endPoint x: 292, endPoint y: 99, distance: 81.1
click at [287, 99] on input "**********" at bounding box center [430, 102] width 286 height 12
drag, startPoint x: 323, startPoint y: 249, endPoint x: 286, endPoint y: 248, distance: 36.3
click at [286, 248] on p "**********" at bounding box center [422, 249] width 285 height 6
click at [429, 56] on button "Send" at bounding box center [437, 59] width 24 height 12
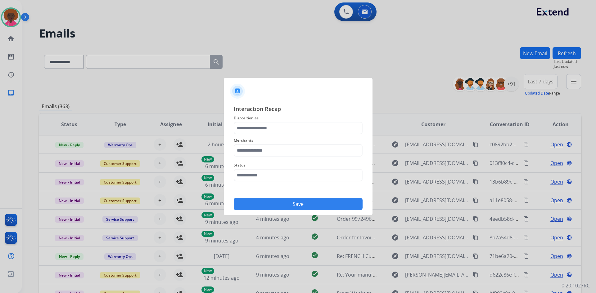
click at [262, 185] on div "Interaction Recap Disposition as Merchants Status Save" at bounding box center [298, 158] width 129 height 106
click at [265, 180] on input "text" at bounding box center [298, 175] width 129 height 12
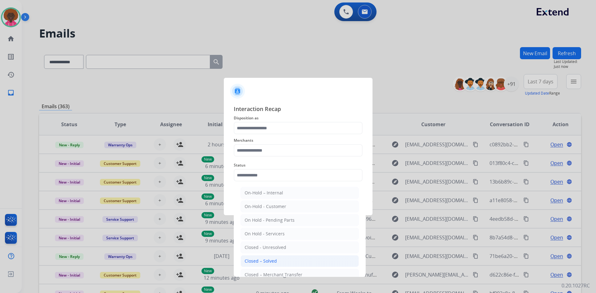
click at [257, 259] on div "Closed – Solved" at bounding box center [260, 261] width 32 height 6
type input "**********"
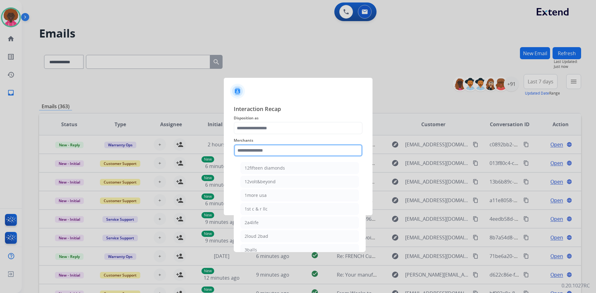
click at [253, 154] on input "text" at bounding box center [298, 150] width 129 height 12
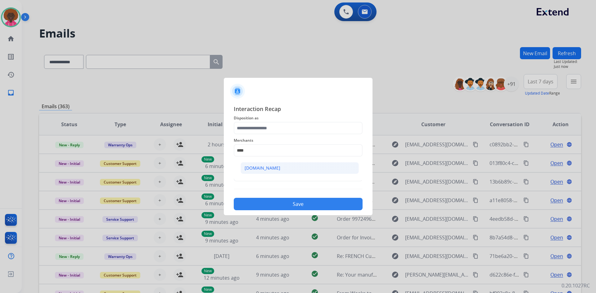
click at [279, 172] on li "[DOMAIN_NAME]" at bounding box center [299, 168] width 118 height 12
type input "**********"
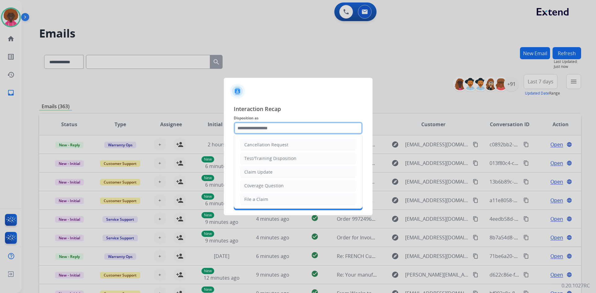
drag, startPoint x: 295, startPoint y: 130, endPoint x: 292, endPoint y: 136, distance: 6.8
click at [295, 131] on input "text" at bounding box center [298, 128] width 129 height 12
click at [268, 195] on li "File a Claim" at bounding box center [298, 200] width 116 height 12
type input "**********"
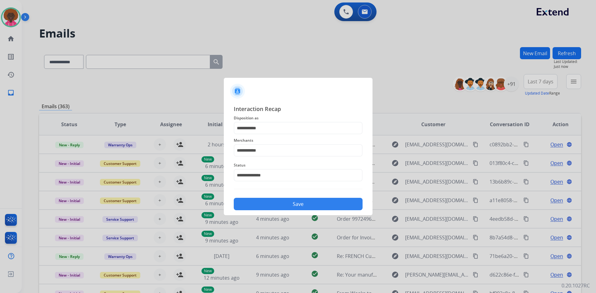
click at [314, 200] on button "Save" at bounding box center [298, 204] width 129 height 12
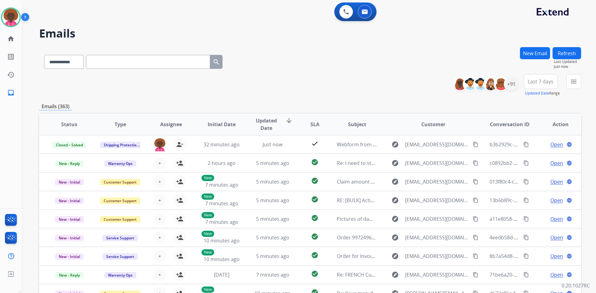
click at [519, 91] on div "**********" at bounding box center [519, 85] width 124 height 22
click at [513, 87] on div "+91" at bounding box center [511, 84] width 15 height 15
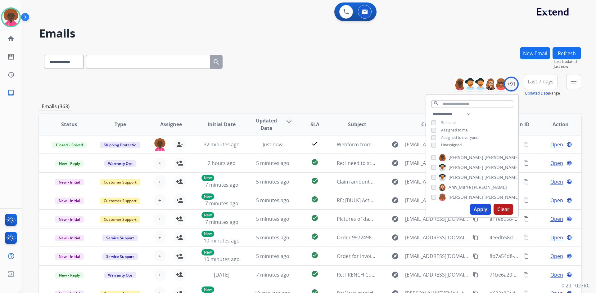
click at [426, 135] on div "**********" at bounding box center [472, 130] width 92 height 40
click at [486, 214] on button "Apply" at bounding box center [480, 209] width 21 height 11
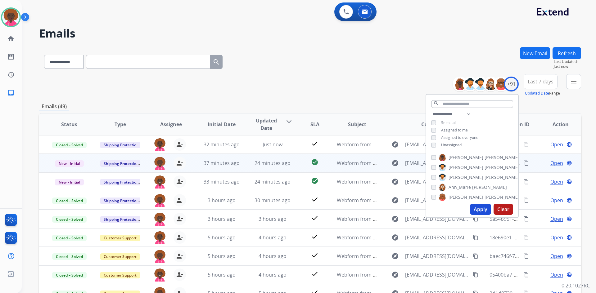
click at [274, 159] on td "24 minutes ago" at bounding box center [267, 163] width 51 height 19
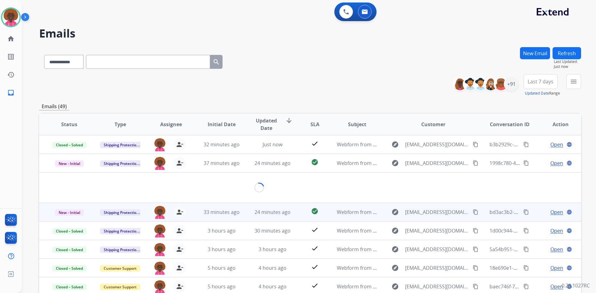
scroll to position [19, 0]
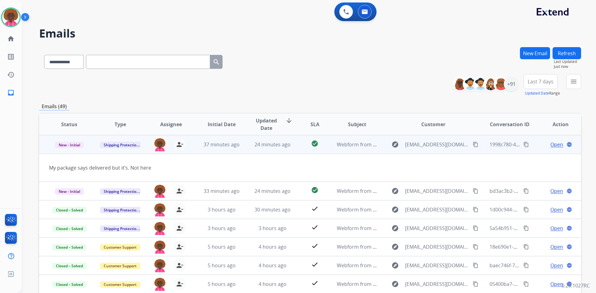
click at [473, 145] on mat-icon "content_copy" at bounding box center [476, 145] width 6 height 6
click at [550, 143] on span "Open" at bounding box center [556, 144] width 13 height 7
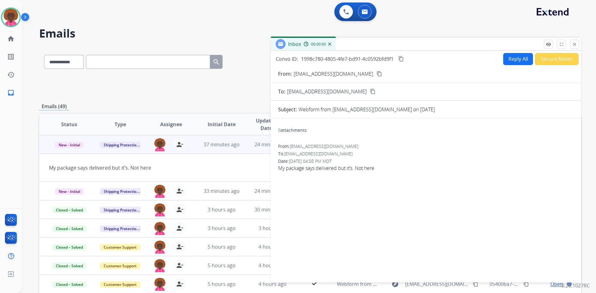
click at [507, 58] on button "Reply All" at bounding box center [518, 59] width 30 height 12
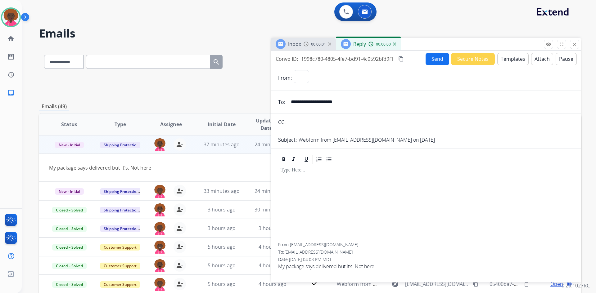
select select "**********"
click at [513, 63] on button "Templates" at bounding box center [512, 59] width 31 height 12
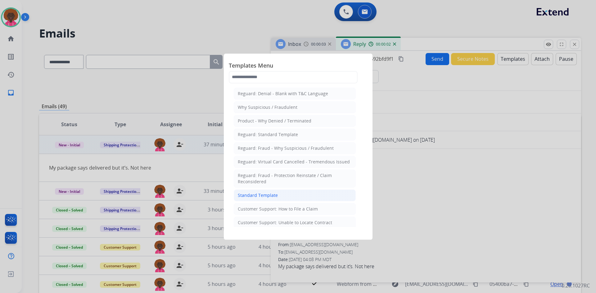
click at [277, 194] on li "Standard Template" at bounding box center [295, 196] width 122 height 12
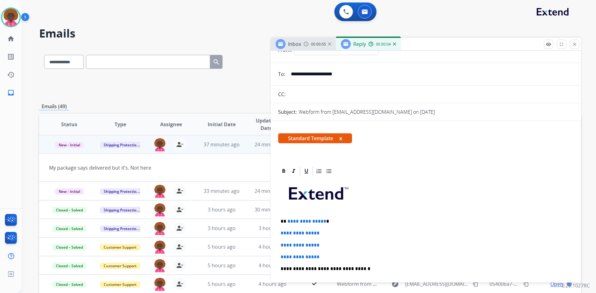
scroll to position [62, 0]
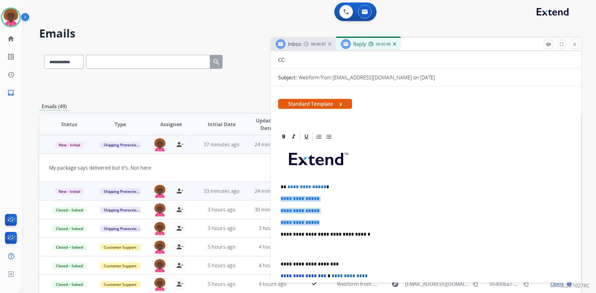
drag, startPoint x: 329, startPoint y: 223, endPoint x: 260, endPoint y: 197, distance: 74.0
click at [260, 197] on div "**********" at bounding box center [310, 200] width 542 height 306
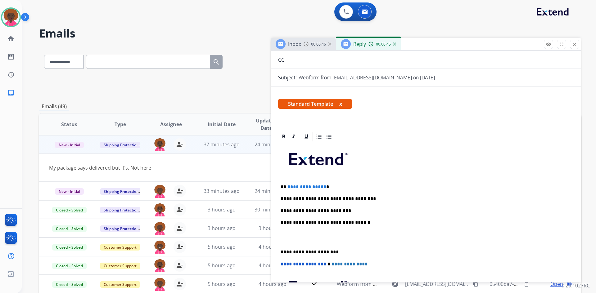
click at [351, 212] on p "**********" at bounding box center [422, 211] width 285 height 6
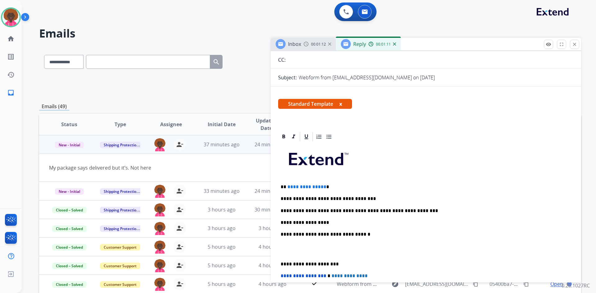
click at [286, 251] on p at bounding box center [425, 249] width 290 height 11
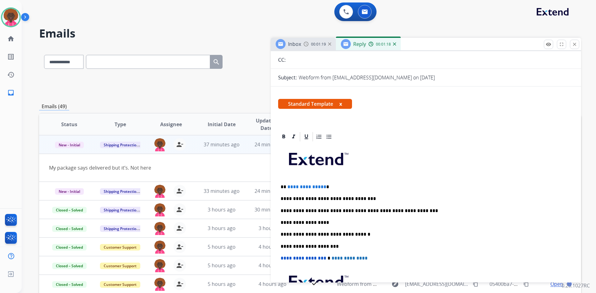
click at [322, 187] on p "**********" at bounding box center [422, 187] width 285 height 6
drag, startPoint x: 322, startPoint y: 187, endPoint x: 307, endPoint y: 182, distance: 16.0
click at [307, 183] on div "**********" at bounding box center [425, 240] width 295 height 196
click at [321, 186] on p "**********" at bounding box center [422, 187] width 285 height 6
click at [321, 186] on span "**********" at bounding box center [306, 187] width 39 height 5
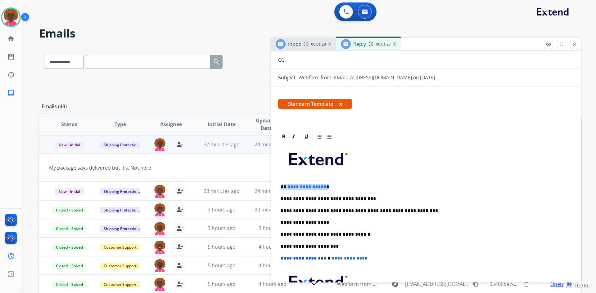
drag, startPoint x: 322, startPoint y: 186, endPoint x: 290, endPoint y: 183, distance: 32.0
click at [290, 183] on div "**********" at bounding box center [425, 240] width 295 height 196
click at [287, 185] on span "**********" at bounding box center [306, 187] width 39 height 5
drag, startPoint x: 287, startPoint y: 185, endPoint x: 315, endPoint y: 186, distance: 27.7
click at [324, 185] on p "**********" at bounding box center [422, 187] width 285 height 6
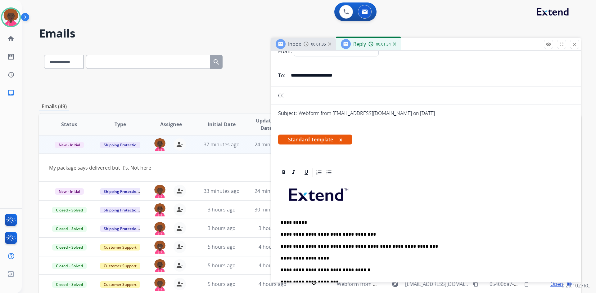
scroll to position [0, 0]
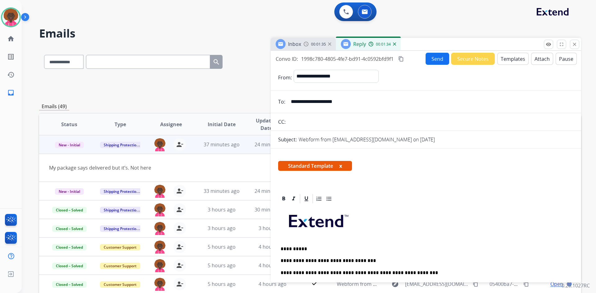
click at [434, 56] on button "Send" at bounding box center [437, 59] width 24 height 12
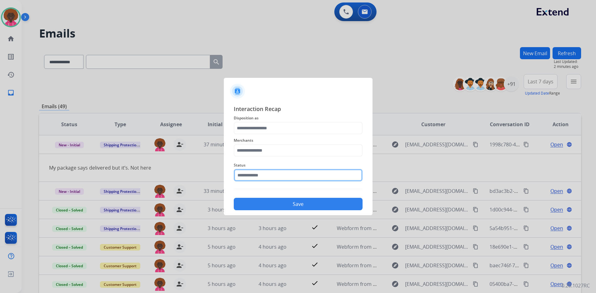
drag, startPoint x: 251, startPoint y: 173, endPoint x: 250, endPoint y: 177, distance: 4.1
click at [250, 177] on input "text" at bounding box center [298, 175] width 129 height 12
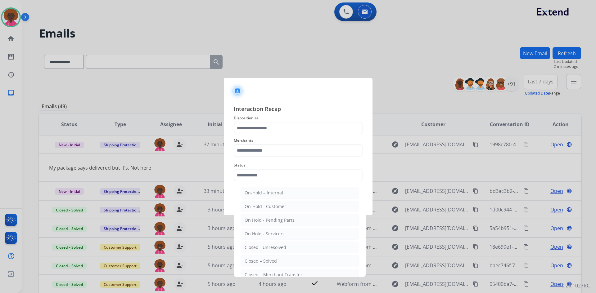
drag, startPoint x: 270, startPoint y: 261, endPoint x: 272, endPoint y: 254, distance: 7.2
click at [271, 258] on div "Closed – Solved" at bounding box center [260, 261] width 32 height 6
type input "**********"
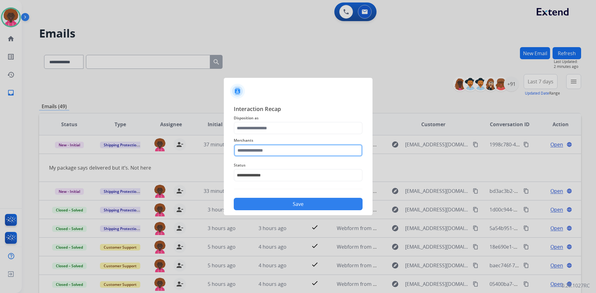
click at [313, 155] on input "text" at bounding box center [298, 150] width 129 height 12
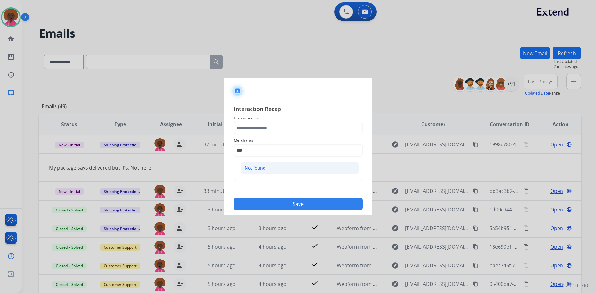
click at [275, 173] on li "Not found" at bounding box center [299, 168] width 118 height 12
type input "*********"
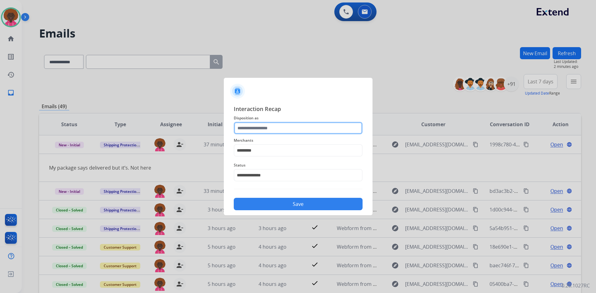
drag, startPoint x: 267, startPoint y: 122, endPoint x: 267, endPoint y: 129, distance: 6.8
click at [267, 125] on input "text" at bounding box center [298, 128] width 129 height 12
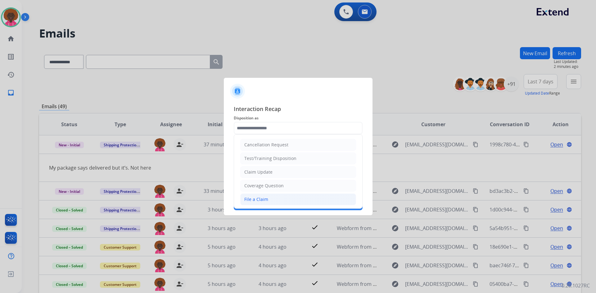
click at [270, 202] on li "File a Claim" at bounding box center [298, 200] width 116 height 12
type input "**********"
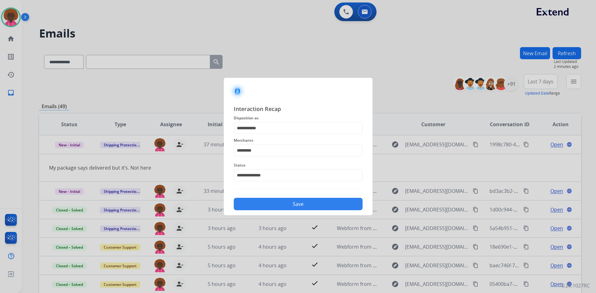
click at [311, 204] on button "Save" at bounding box center [298, 204] width 129 height 12
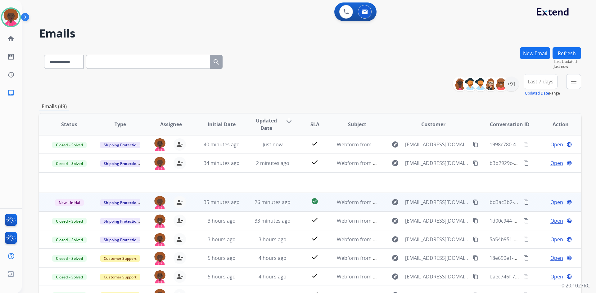
click at [258, 207] on td "26 minutes ago" at bounding box center [267, 202] width 51 height 19
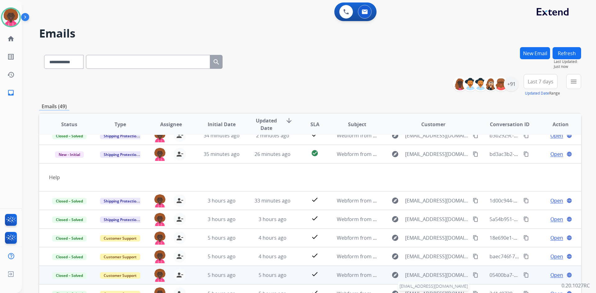
scroll to position [29, 0]
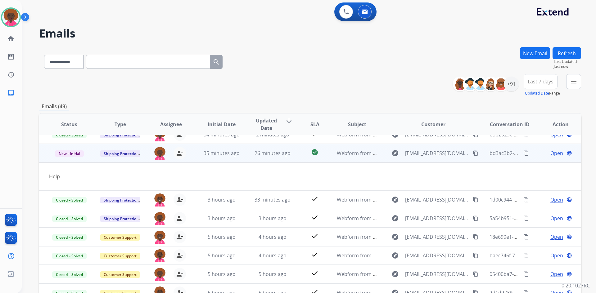
click at [550, 152] on span "Open" at bounding box center [556, 153] width 13 height 7
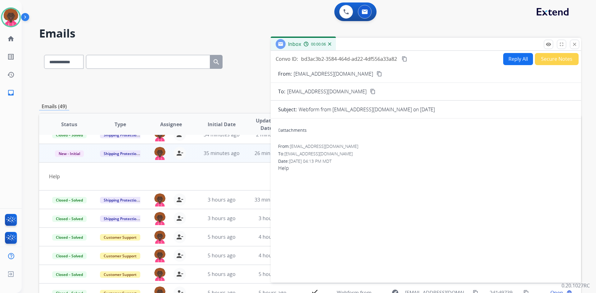
click at [376, 72] on mat-icon "content_copy" at bounding box center [379, 74] width 6 height 6
click at [505, 65] on form "From: [EMAIL_ADDRESS][DOMAIN_NAME] content_copy To: [EMAIL_ADDRESS][DOMAIN_NAME…" at bounding box center [426, 172] width 310 height 215
click at [505, 60] on button "Reply All" at bounding box center [518, 59] width 30 height 12
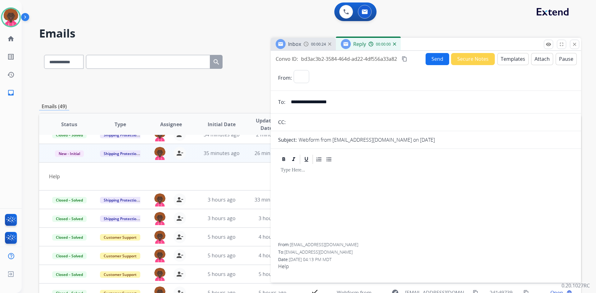
select select "**********"
click at [514, 53] on button "Templates" at bounding box center [512, 59] width 31 height 12
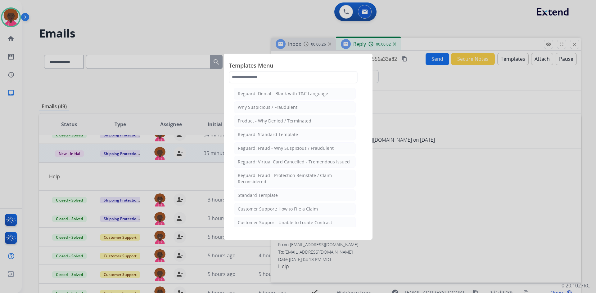
click at [270, 191] on li "Standard Template" at bounding box center [295, 196] width 122 height 12
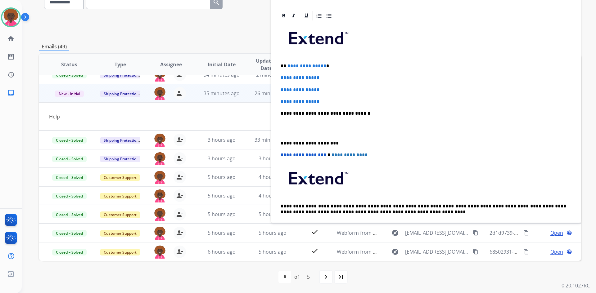
scroll to position [124, 0]
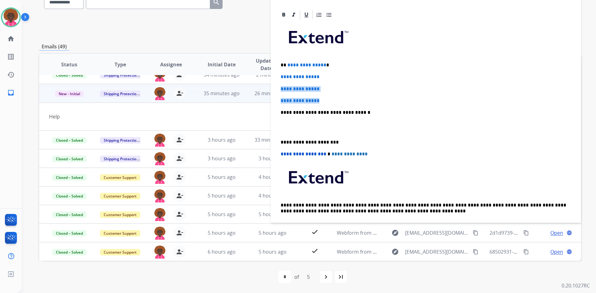
drag, startPoint x: 321, startPoint y: 99, endPoint x: 275, endPoint y: 81, distance: 49.5
click at [275, 81] on div "**********" at bounding box center [426, 137] width 310 height 257
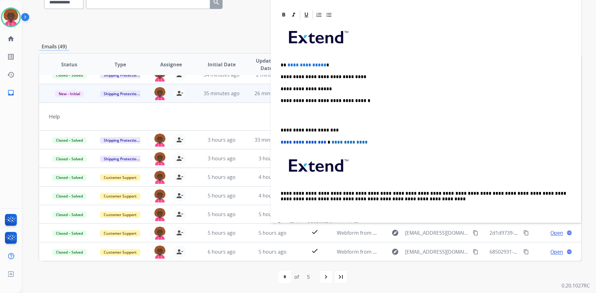
click at [316, 109] on div "**********" at bounding box center [425, 121] width 295 height 202
click at [336, 87] on p "**********" at bounding box center [422, 89] width 285 height 6
click at [298, 115] on p at bounding box center [425, 115] width 290 height 11
click at [291, 115] on p at bounding box center [425, 115] width 290 height 11
click at [290, 116] on p at bounding box center [425, 115] width 290 height 11
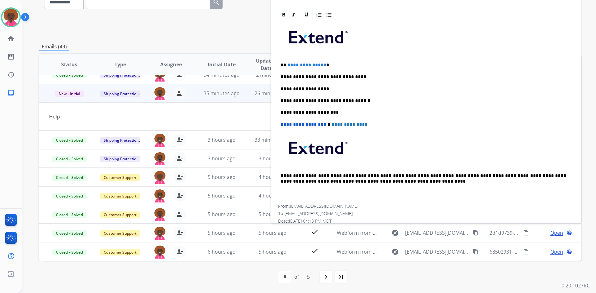
click at [321, 89] on p "**********" at bounding box center [422, 89] width 285 height 6
drag, startPoint x: 323, startPoint y: 65, endPoint x: 279, endPoint y: 71, distance: 44.2
click at [286, 67] on p "**********" at bounding box center [422, 65] width 285 height 6
click at [299, 67] on p "**********" at bounding box center [422, 65] width 285 height 6
click at [299, 65] on span "**********" at bounding box center [306, 65] width 39 height 5
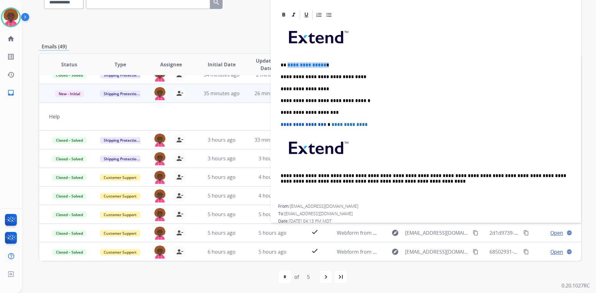
drag, startPoint x: 323, startPoint y: 65, endPoint x: 287, endPoint y: 64, distance: 36.0
click at [287, 64] on p "**********" at bounding box center [422, 65] width 285 height 6
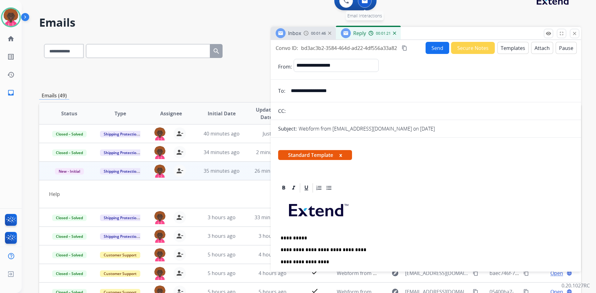
scroll to position [0, 0]
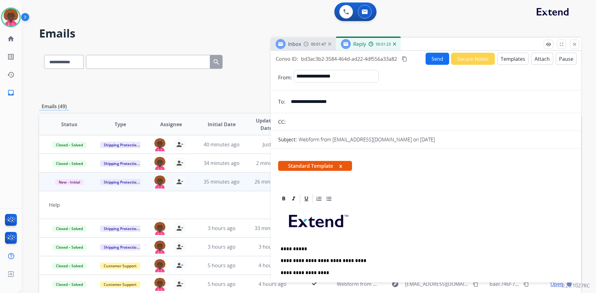
click at [430, 55] on button "Send" at bounding box center [437, 59] width 24 height 12
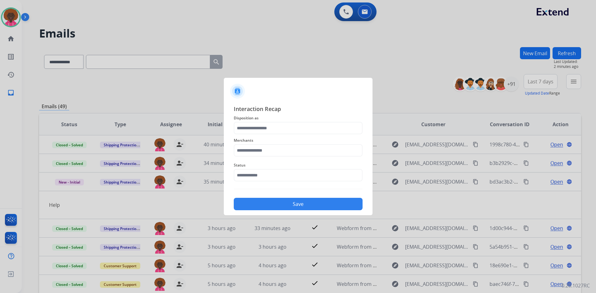
click at [249, 184] on div "Status" at bounding box center [298, 171] width 129 height 25
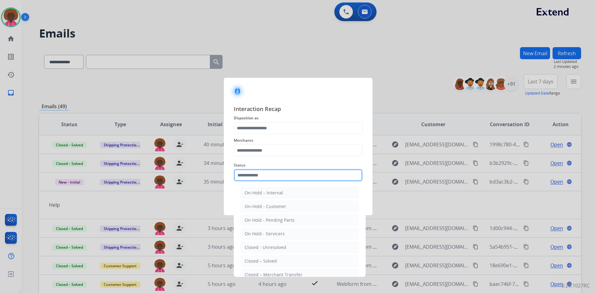
click at [274, 177] on input "text" at bounding box center [298, 175] width 129 height 12
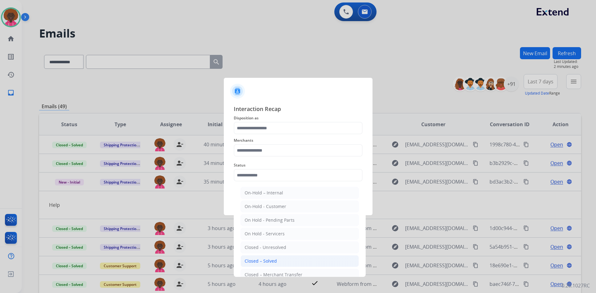
click at [271, 263] on div "Closed – Solved" at bounding box center [260, 261] width 32 height 6
type input "**********"
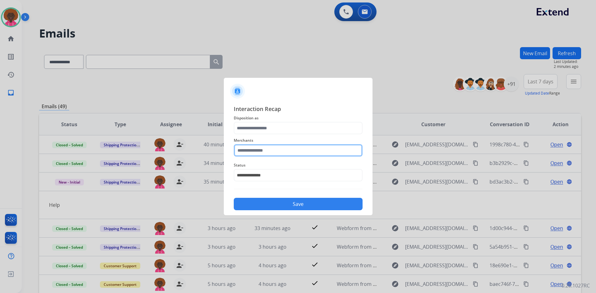
click at [277, 149] on input "text" at bounding box center [298, 150] width 129 height 12
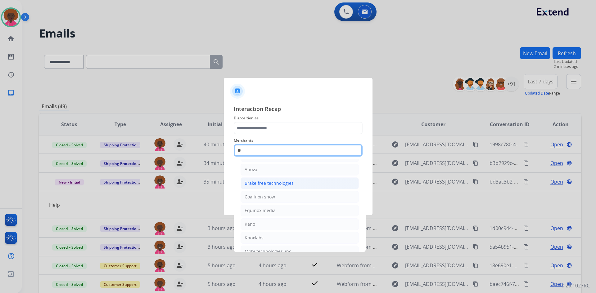
scroll to position [51, 0]
type input "*"
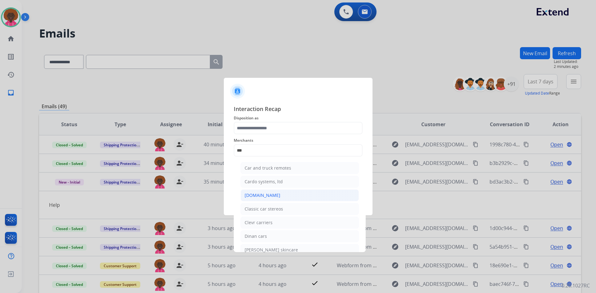
click at [287, 191] on li "[DOMAIN_NAME]" at bounding box center [299, 196] width 118 height 12
type input "**********"
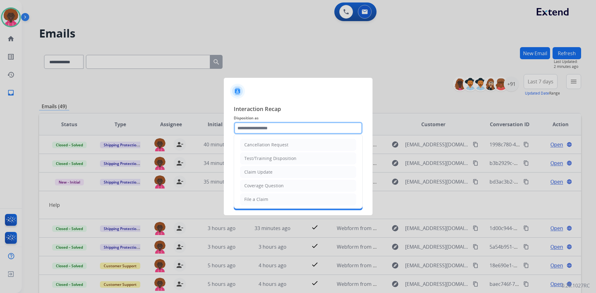
click at [283, 128] on input "text" at bounding box center [298, 128] width 129 height 12
click at [267, 197] on li "File a Claim" at bounding box center [298, 200] width 116 height 12
type input "**********"
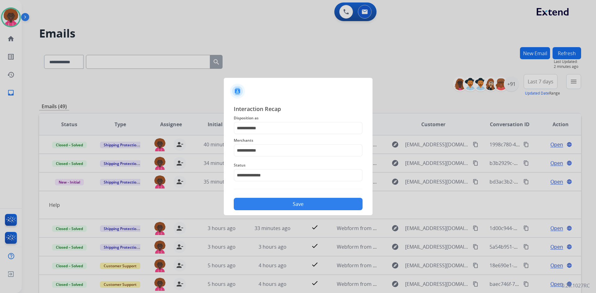
click at [291, 204] on button "Save" at bounding box center [298, 204] width 129 height 12
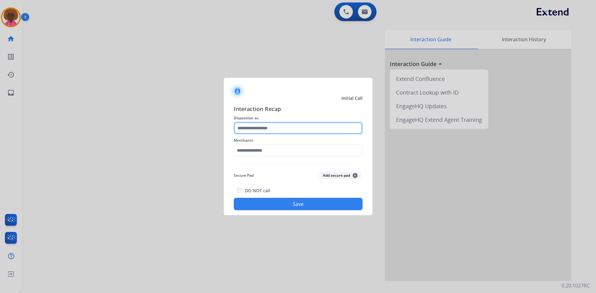
click at [252, 131] on input "text" at bounding box center [298, 128] width 129 height 12
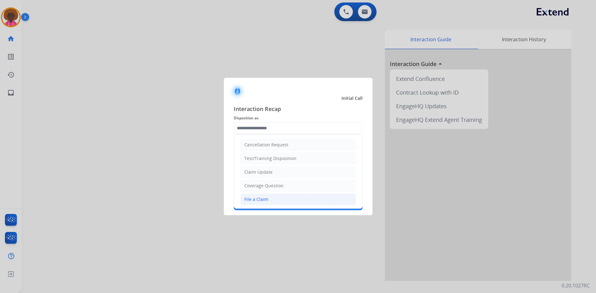
click at [255, 203] on div "File a Claim" at bounding box center [256, 199] width 24 height 6
type input "**********"
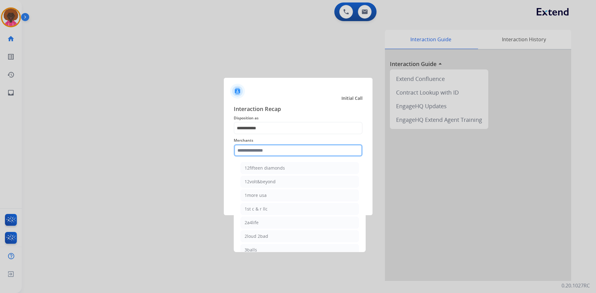
click at [262, 154] on input "text" at bounding box center [298, 150] width 129 height 12
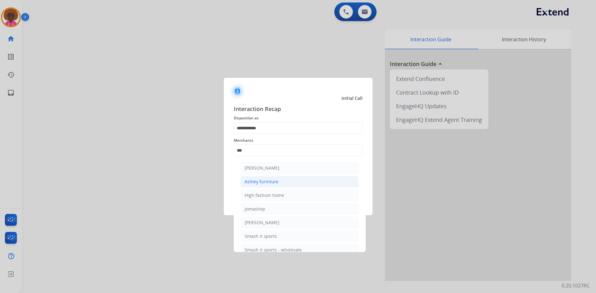
click at [290, 176] on li "Ashley furniture" at bounding box center [299, 182] width 118 height 12
type input "**********"
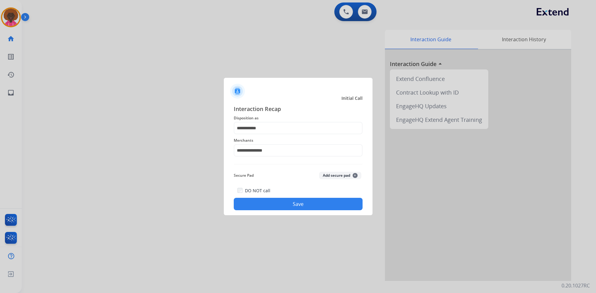
drag, startPoint x: 310, startPoint y: 212, endPoint x: 299, endPoint y: 198, distance: 17.4
click at [307, 208] on div "**********" at bounding box center [298, 158] width 149 height 116
click at [298, 196] on div "DO NOT call Save" at bounding box center [298, 199] width 129 height 24
click at [296, 202] on button "Save" at bounding box center [298, 204] width 129 height 12
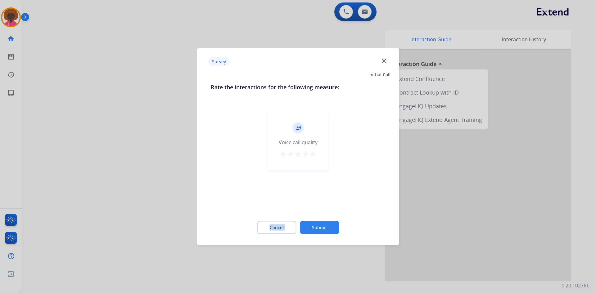
drag, startPoint x: 306, startPoint y: 211, endPoint x: 311, endPoint y: 222, distance: 12.8
click at [311, 222] on div "Rate the interactions for the following measure: record_voice_over Voice call q…" at bounding box center [298, 162] width 195 height 159
click at [311, 222] on button "Submit" at bounding box center [319, 227] width 39 height 13
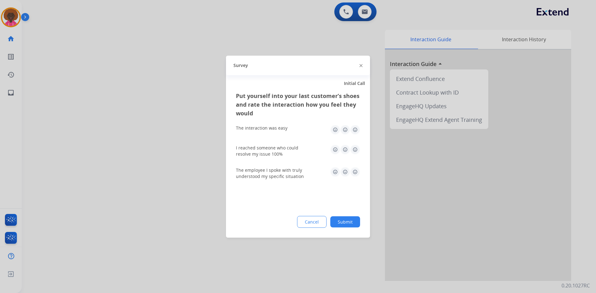
click at [357, 132] on img at bounding box center [355, 130] width 10 height 10
click at [352, 149] on img at bounding box center [355, 150] width 10 height 10
click at [355, 173] on img at bounding box center [355, 172] width 10 height 10
drag, startPoint x: 341, startPoint y: 209, endPoint x: 341, endPoint y: 214, distance: 5.0
click at [341, 212] on div "Put yourself into your last customer’s shoes and rate the interaction how you f…" at bounding box center [298, 164] width 144 height 146
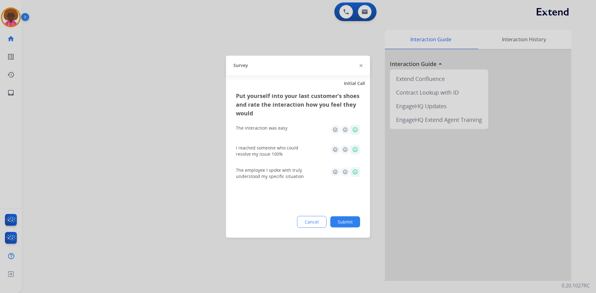
click at [341, 222] on div "Cancel Submit" at bounding box center [298, 222] width 124 height 12
click at [360, 228] on div "Put yourself into your last customer’s shoes and rate the interaction how you f…" at bounding box center [298, 164] width 144 height 146
click at [352, 224] on button "Submit" at bounding box center [345, 221] width 30 height 11
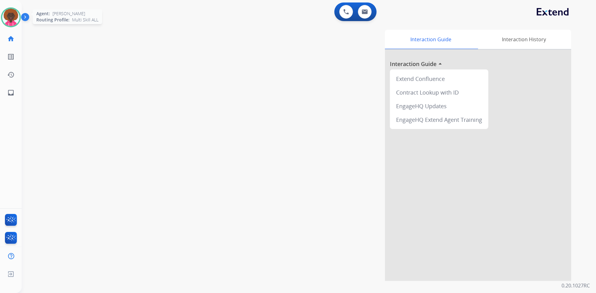
click at [9, 10] on img at bounding box center [10, 17] width 17 height 17
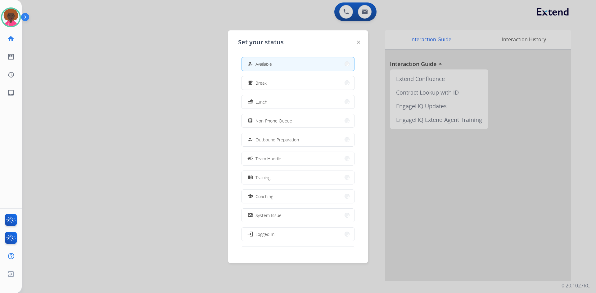
click at [371, 14] on div at bounding box center [298, 146] width 596 height 293
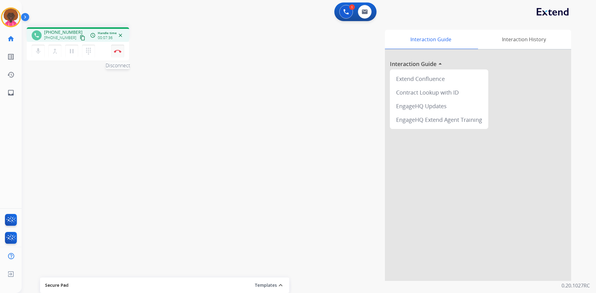
click at [118, 54] on button "Disconnect" at bounding box center [117, 51] width 13 height 13
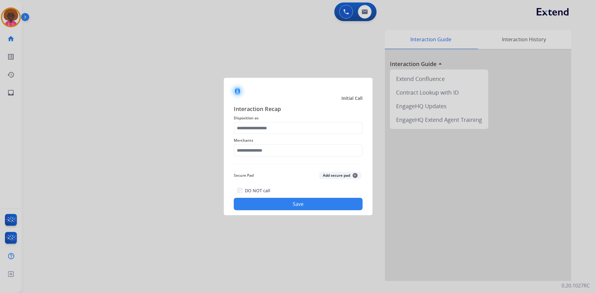
click at [271, 158] on div "Merchants" at bounding box center [298, 146] width 129 height 25
drag, startPoint x: 274, startPoint y: 155, endPoint x: 271, endPoint y: 156, distance: 3.9
click at [273, 155] on input "text" at bounding box center [298, 150] width 129 height 12
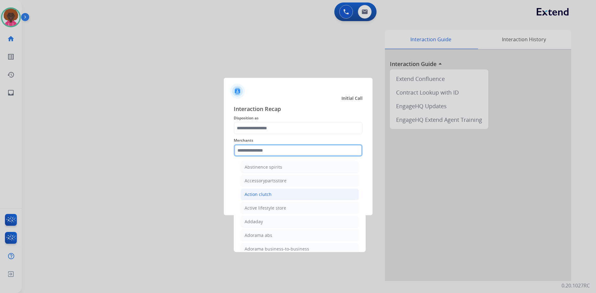
scroll to position [124, 0]
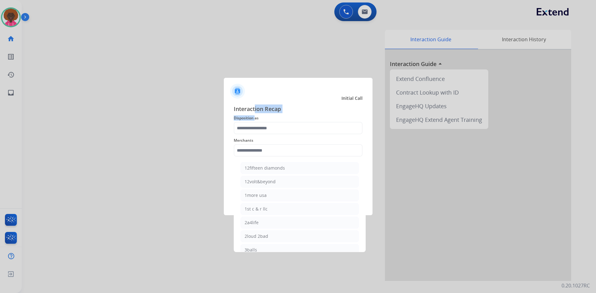
click at [255, 117] on div "Interaction Recap Disposition as Merchants 12fifteen diamonds 12volt&beyond 1mo…" at bounding box center [298, 158] width 129 height 106
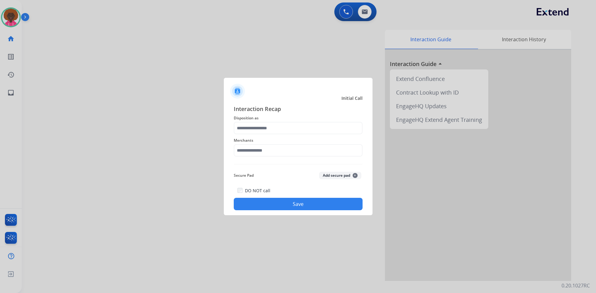
click at [253, 159] on div "Merchants" at bounding box center [298, 146] width 129 height 25
click at [254, 152] on input "text" at bounding box center [298, 150] width 129 height 12
click at [280, 144] on span "Merchants" at bounding box center [298, 140] width 129 height 7
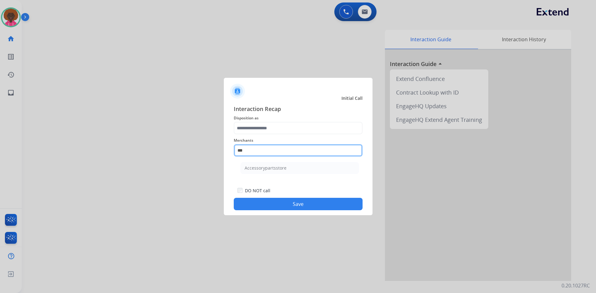
click at [280, 146] on input "***" at bounding box center [298, 150] width 129 height 12
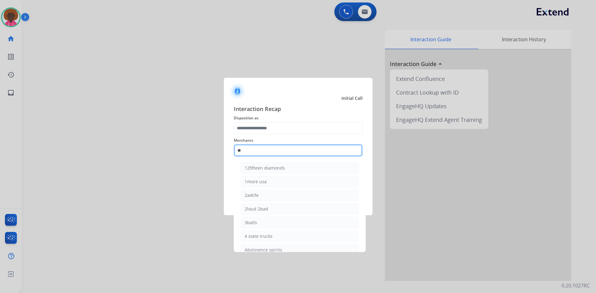
type input "*"
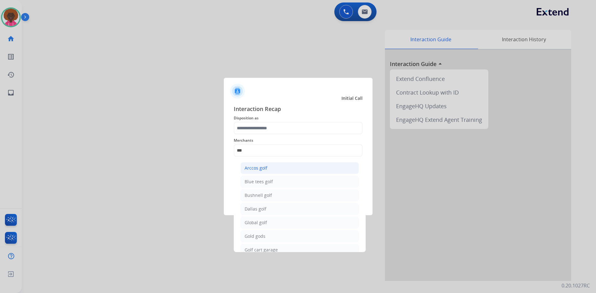
click at [271, 165] on li "Arccos golf" at bounding box center [299, 168] width 118 height 12
type input "**********"
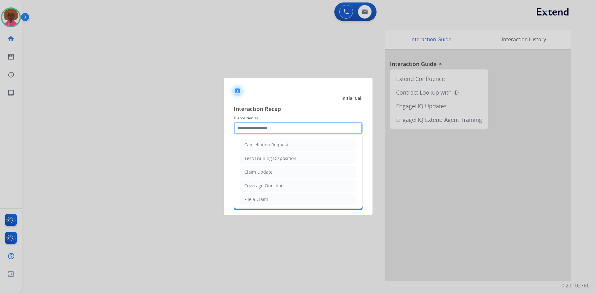
click at [281, 131] on input "text" at bounding box center [298, 128] width 129 height 12
click at [278, 199] on li "File a Claim" at bounding box center [298, 200] width 116 height 12
type input "**********"
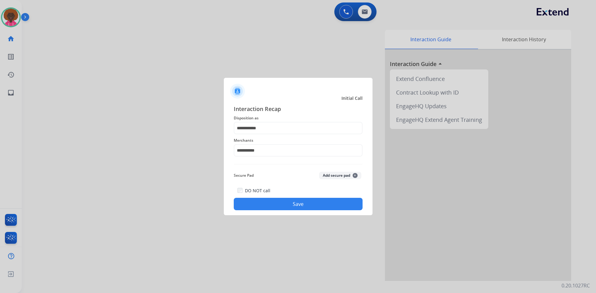
click at [289, 203] on button "Save" at bounding box center [298, 204] width 129 height 12
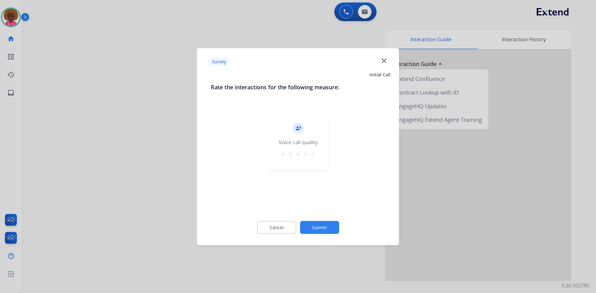
click at [307, 153] on mat-icon "star" at bounding box center [305, 153] width 7 height 7
click at [317, 230] on button "Submit" at bounding box center [319, 227] width 39 height 13
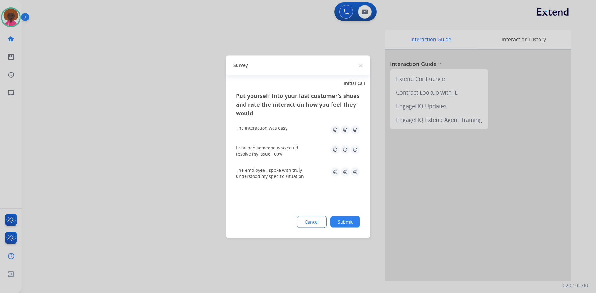
click at [352, 173] on img at bounding box center [355, 172] width 10 height 10
click at [349, 141] on div "I reached someone who could resolve my issue 100%" at bounding box center [298, 151] width 124 height 22
drag, startPoint x: 353, startPoint y: 152, endPoint x: 352, endPoint y: 138, distance: 13.7
click at [353, 151] on img at bounding box center [355, 150] width 10 height 10
click at [352, 129] on img at bounding box center [355, 130] width 10 height 10
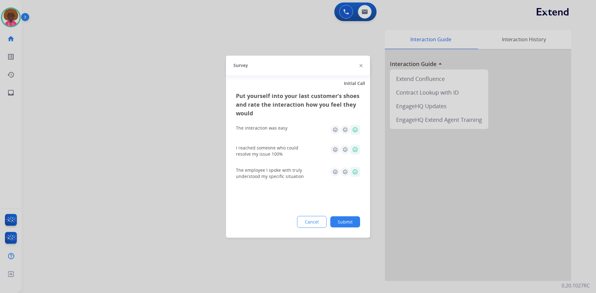
click at [345, 209] on div "Put yourself into your last customer’s shoes and rate the interaction how you f…" at bounding box center [298, 164] width 144 height 146
click at [339, 224] on button "Submit" at bounding box center [345, 221] width 30 height 11
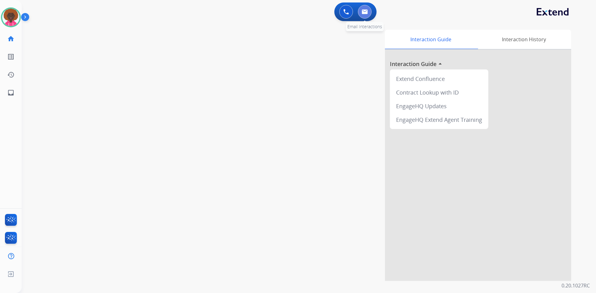
click at [361, 9] on button at bounding box center [365, 12] width 14 height 14
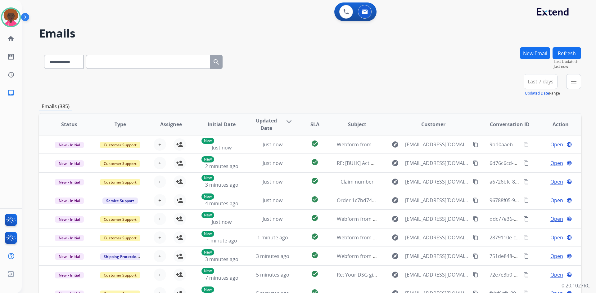
paste input "**********"
type input "**********"
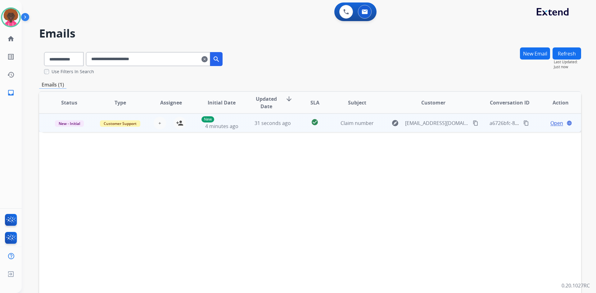
click at [555, 124] on span "Open" at bounding box center [556, 122] width 13 height 7
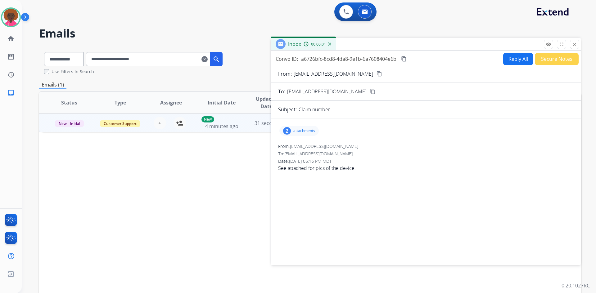
click at [290, 130] on div "2" at bounding box center [287, 130] width 8 height 7
click at [301, 149] on div at bounding box center [299, 147] width 31 height 22
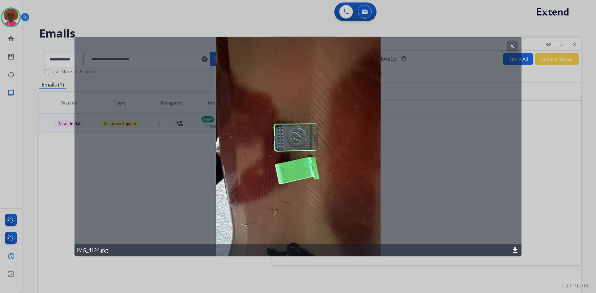
click at [511, 44] on mat-icon "clear" at bounding box center [512, 46] width 6 height 6
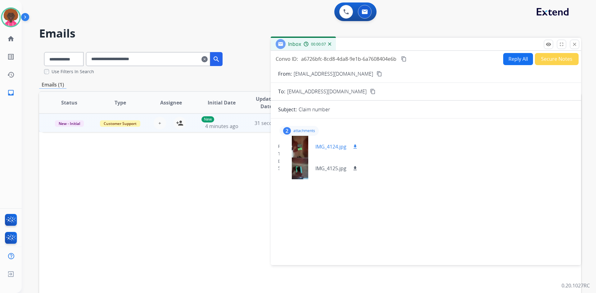
click at [354, 147] on mat-icon "download" at bounding box center [355, 147] width 6 height 6
drag, startPoint x: 355, startPoint y: 168, endPoint x: 252, endPoint y: 164, distance: 103.4
click at [355, 168] on mat-icon "download" at bounding box center [355, 169] width 6 height 6
click at [291, 169] on div at bounding box center [299, 169] width 31 height 22
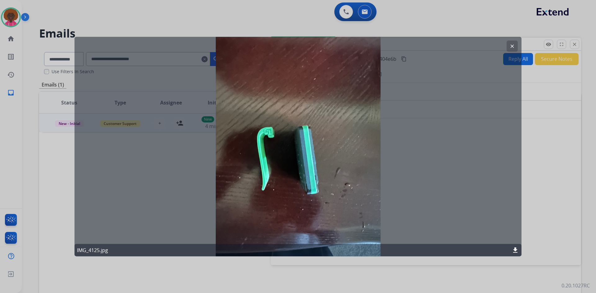
click at [576, 215] on div at bounding box center [298, 146] width 596 height 293
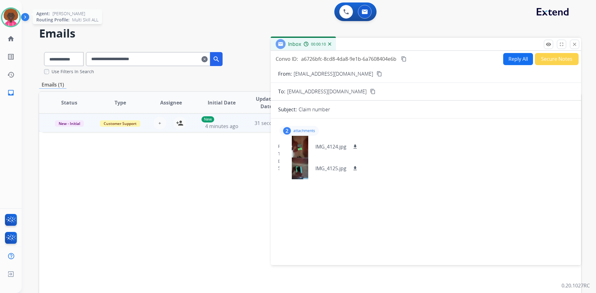
click at [7, 17] on img at bounding box center [10, 17] width 17 height 17
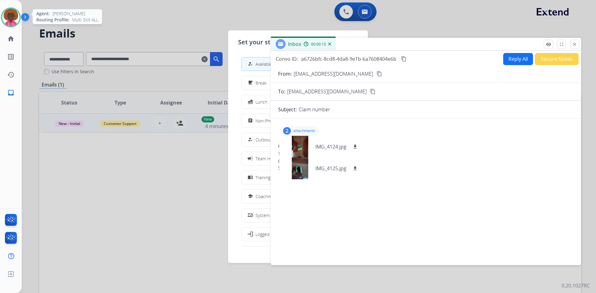
click at [18, 18] on img at bounding box center [10, 17] width 17 height 17
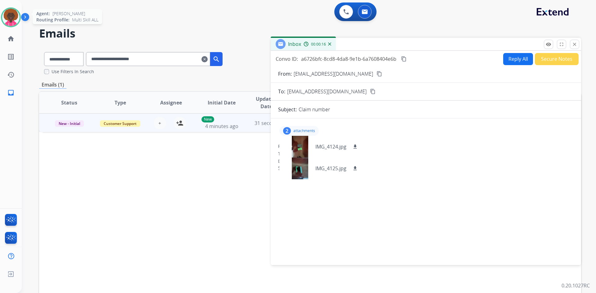
click at [14, 23] on img at bounding box center [10, 17] width 17 height 17
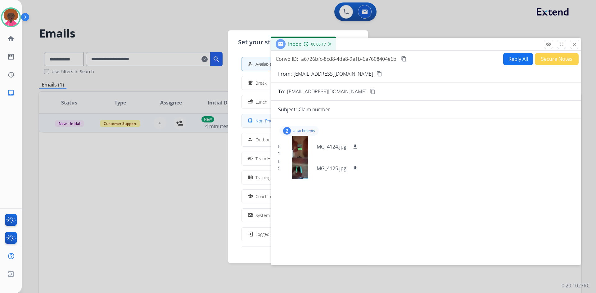
click at [263, 121] on span "Non-Phone Queue" at bounding box center [273, 121] width 37 height 7
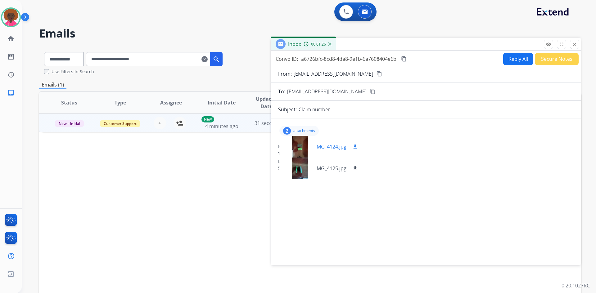
click at [303, 148] on div at bounding box center [299, 147] width 31 height 22
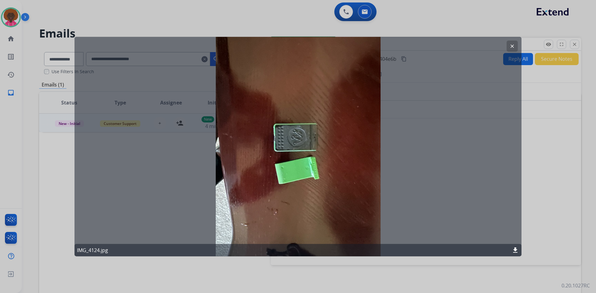
click at [509, 46] on mat-icon "clear" at bounding box center [512, 46] width 6 height 6
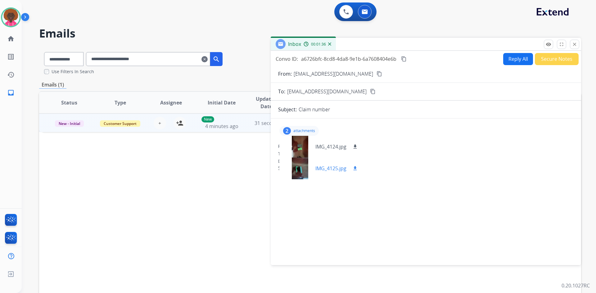
click at [303, 173] on div at bounding box center [299, 169] width 31 height 22
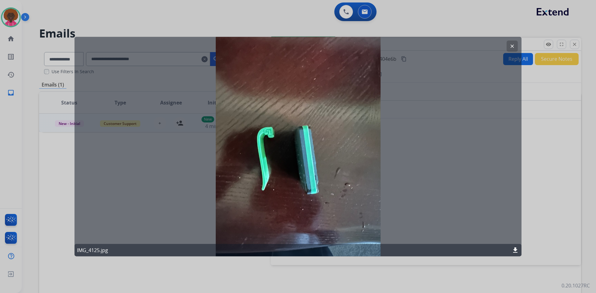
click at [564, 204] on div at bounding box center [298, 146] width 596 height 293
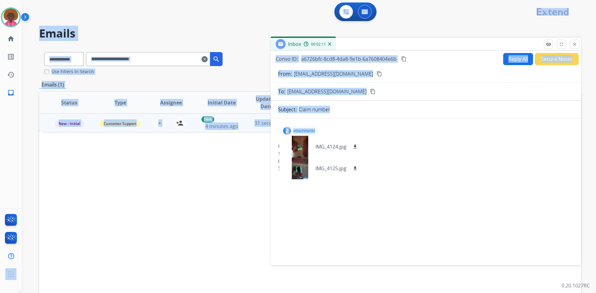
drag, startPoint x: 299, startPoint y: 149, endPoint x: -305, endPoint y: 272, distance: 615.9
click at [0, 272] on html "**********" at bounding box center [298, 146] width 596 height 293
click at [295, 147] on div at bounding box center [299, 147] width 31 height 22
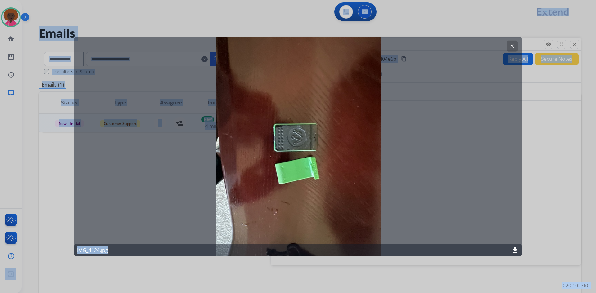
drag, startPoint x: 311, startPoint y: 175, endPoint x: -349, endPoint y: 277, distance: 668.3
click at [0, 277] on html "**********" at bounding box center [298, 146] width 596 height 293
copy app-all-customers "**********"
click at [556, 189] on div at bounding box center [298, 146] width 596 height 293
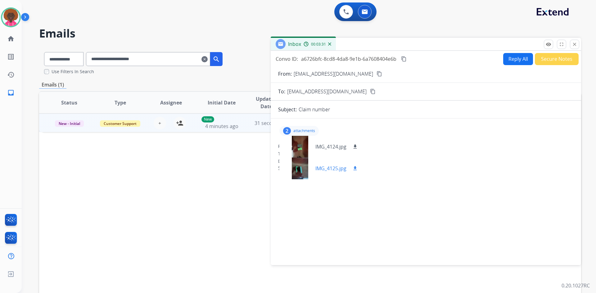
click at [310, 170] on div at bounding box center [299, 169] width 31 height 22
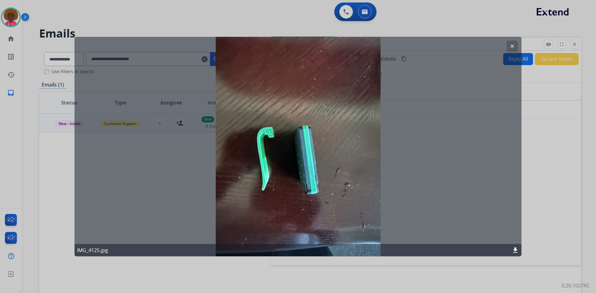
click at [511, 43] on button "clear" at bounding box center [511, 45] width 11 height 11
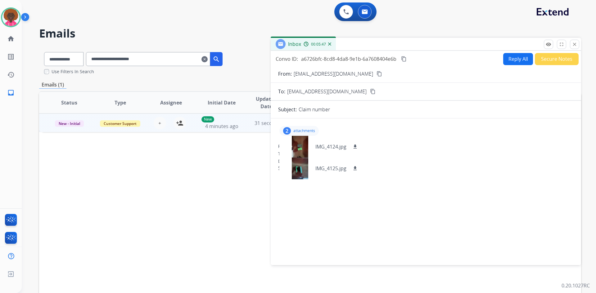
click at [515, 64] on button "Reply All" at bounding box center [518, 59] width 30 height 12
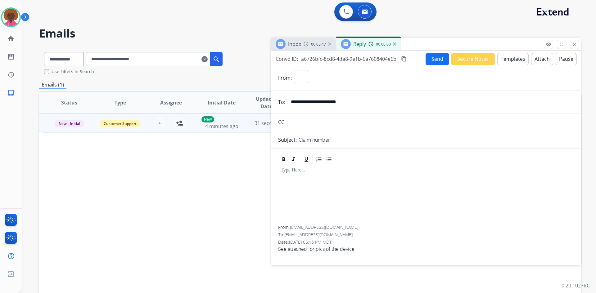
select select "**********"
click at [510, 60] on button "Templates" at bounding box center [512, 59] width 31 height 12
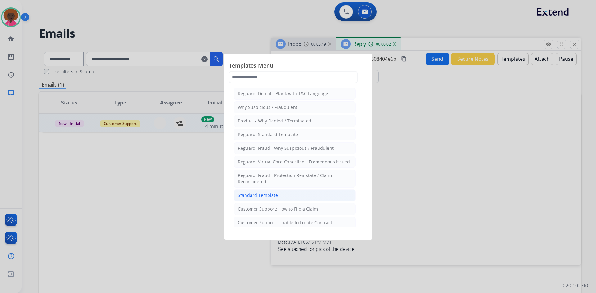
click at [301, 195] on li "Standard Template" at bounding box center [295, 196] width 122 height 12
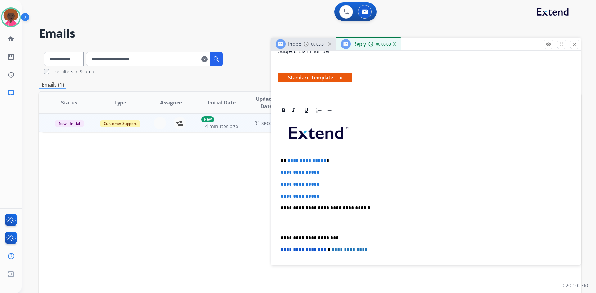
scroll to position [124, 0]
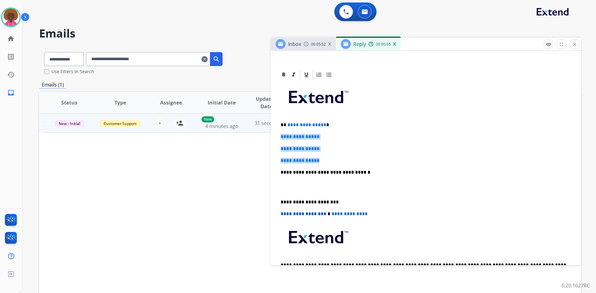
drag, startPoint x: 325, startPoint y: 161, endPoint x: 277, endPoint y: 134, distance: 54.0
click at [277, 134] on div "**********" at bounding box center [426, 197] width 310 height 257
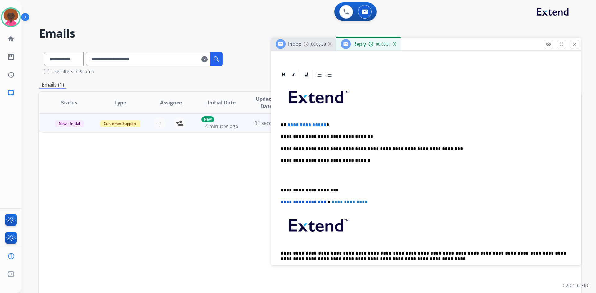
drag, startPoint x: 302, startPoint y: 182, endPoint x: 298, endPoint y: 181, distance: 3.9
click at [301, 182] on div "**********" at bounding box center [425, 181] width 295 height 202
click at [296, 181] on p at bounding box center [425, 175] width 290 height 11
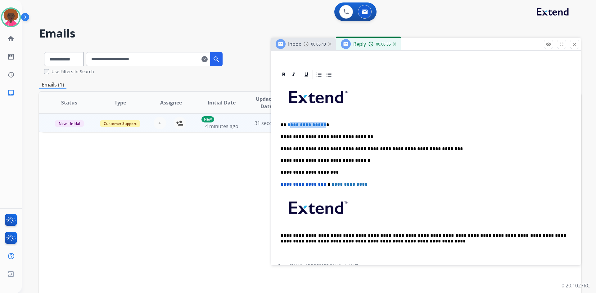
drag, startPoint x: 323, startPoint y: 125, endPoint x: 288, endPoint y: 123, distance: 34.8
click at [288, 123] on p "**********" at bounding box center [422, 125] width 285 height 6
click at [294, 124] on p "**********" at bounding box center [422, 125] width 285 height 6
click at [300, 125] on p "**********" at bounding box center [422, 125] width 285 height 6
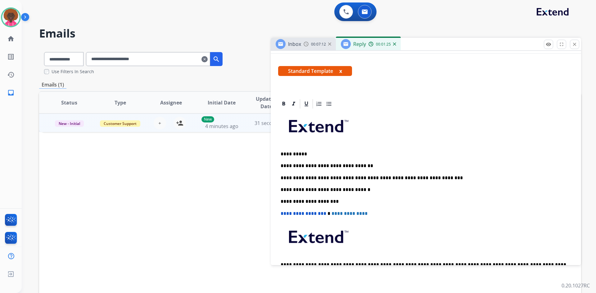
scroll to position [0, 0]
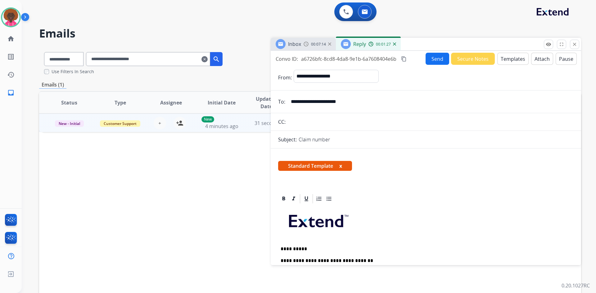
click at [405, 59] on mat-icon "content_copy" at bounding box center [404, 59] width 6 height 6
click at [428, 62] on button "Send" at bounding box center [437, 59] width 24 height 12
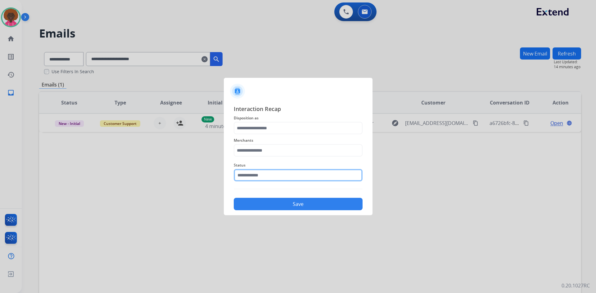
click at [270, 176] on input "text" at bounding box center [298, 175] width 129 height 12
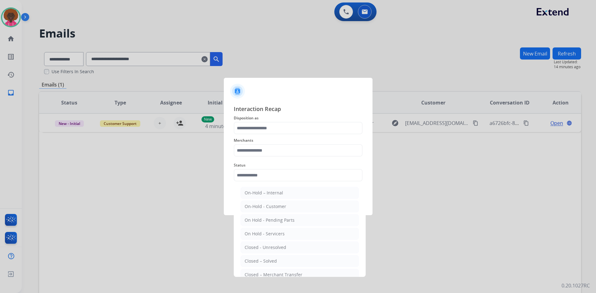
click at [289, 255] on ul "On-Hold – Internal On-Hold - Customer On Hold - Pending Parts On Hold - Service…" at bounding box center [300, 249] width 122 height 130
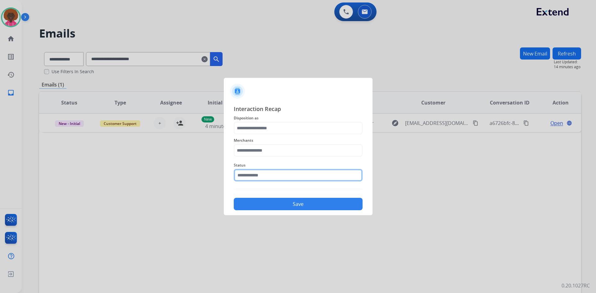
drag, startPoint x: 276, startPoint y: 177, endPoint x: 275, endPoint y: 181, distance: 4.4
click at [276, 178] on input "text" at bounding box center [298, 175] width 129 height 12
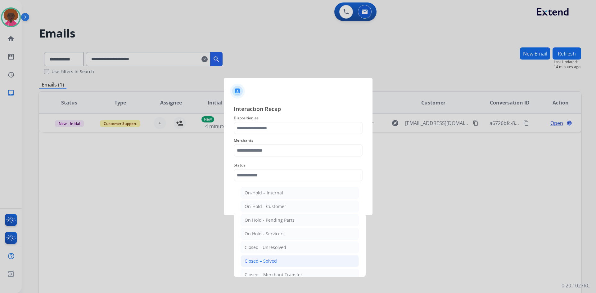
click at [263, 259] on div "Closed – Solved" at bounding box center [260, 261] width 32 height 6
type input "**********"
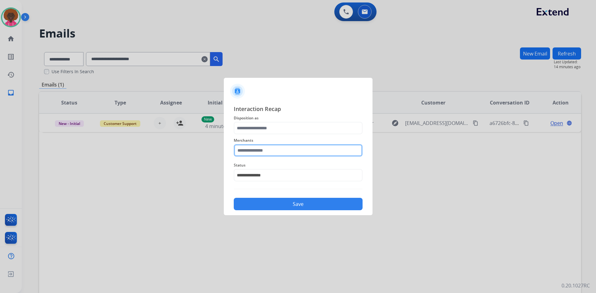
click at [264, 155] on input "text" at bounding box center [298, 150] width 129 height 12
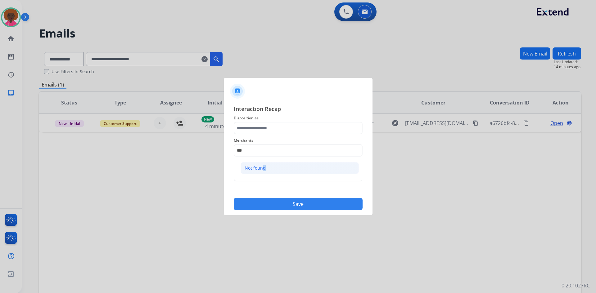
click at [261, 166] on div "Not found" at bounding box center [254, 168] width 21 height 6
type input "*********"
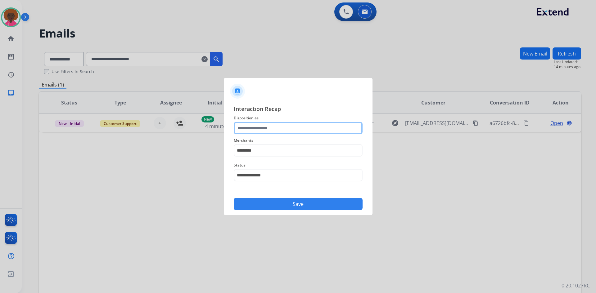
click at [262, 132] on input "text" at bounding box center [298, 128] width 129 height 12
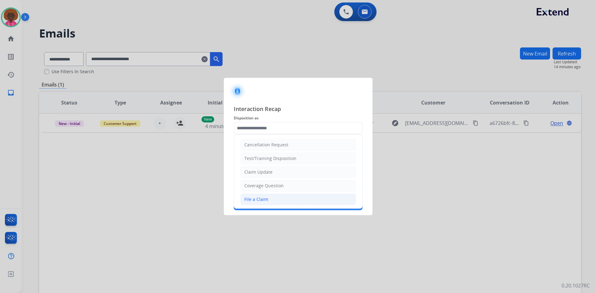
click at [249, 197] on div "File a Claim" at bounding box center [256, 199] width 24 height 6
type input "**********"
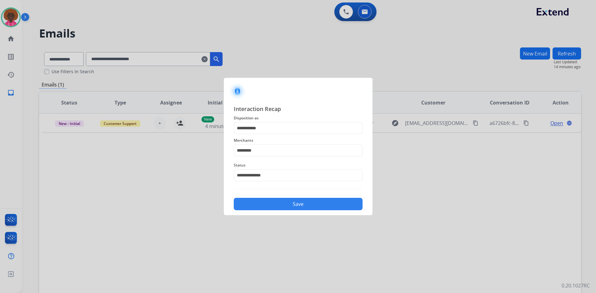
click at [303, 205] on button "Save" at bounding box center [298, 204] width 129 height 12
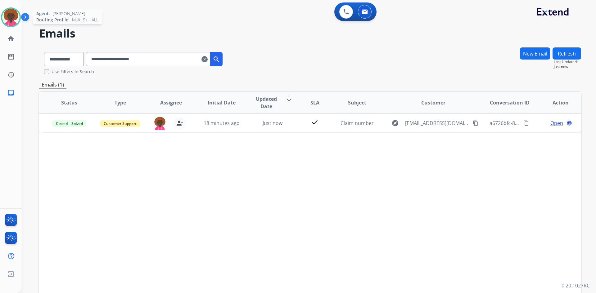
click at [14, 20] on img at bounding box center [10, 17] width 17 height 17
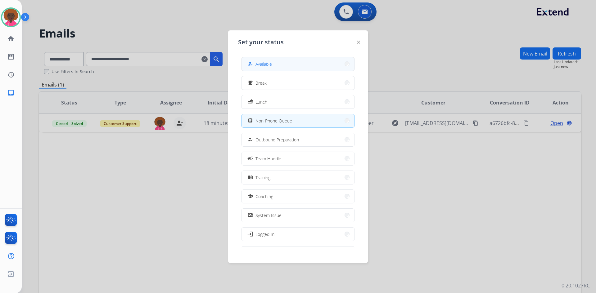
click at [275, 68] on button "how_to_reg Available" at bounding box center [297, 63] width 113 height 13
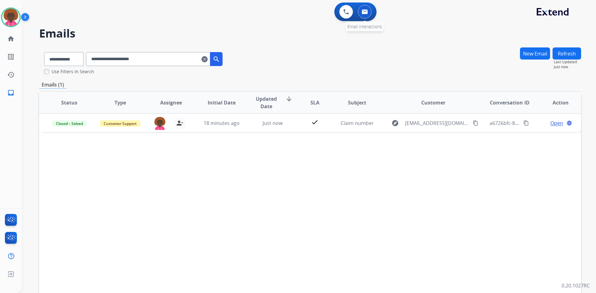
click at [365, 13] on img at bounding box center [364, 11] width 6 height 5
click at [373, 13] on div "0 Email Interactions" at bounding box center [364, 12] width 19 height 14
click at [369, 14] on button at bounding box center [365, 12] width 14 height 14
click at [364, 13] on img at bounding box center [364, 11] width 6 height 5
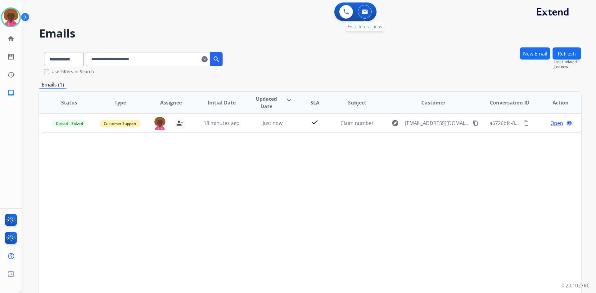
click at [363, 15] on button at bounding box center [365, 12] width 14 height 14
click at [208, 62] on mat-icon "clear" at bounding box center [204, 59] width 6 height 7
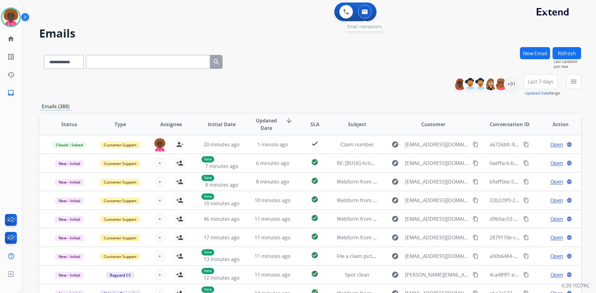
click at [367, 14] on img at bounding box center [364, 11] width 6 height 5
click at [510, 83] on div "+91" at bounding box center [511, 84] width 15 height 15
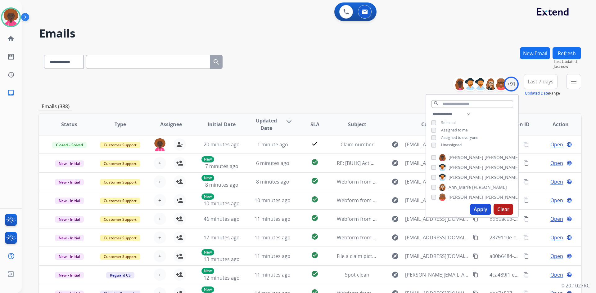
click at [474, 205] on button "Apply" at bounding box center [480, 209] width 21 height 11
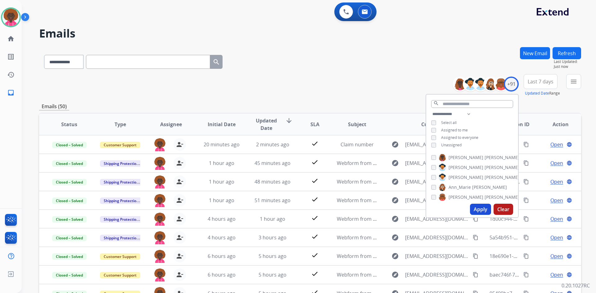
click at [327, 62] on div "**********" at bounding box center [310, 60] width 542 height 27
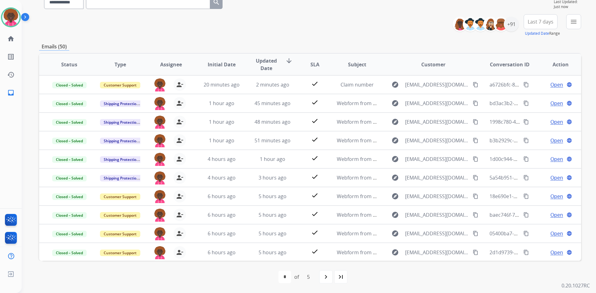
scroll to position [1, 0]
click at [320, 274] on div "navigate_next" at bounding box center [326, 277] width 14 height 14
select select "*"
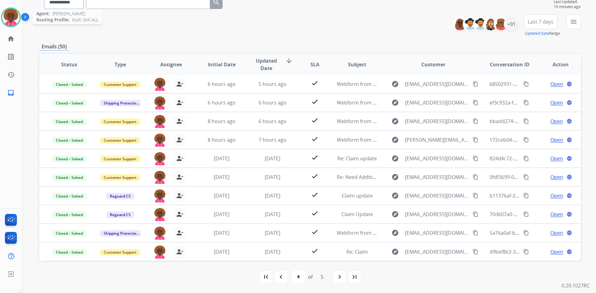
click at [19, 18] on img at bounding box center [10, 17] width 17 height 17
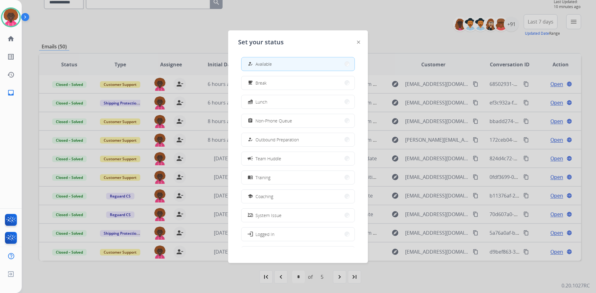
click at [161, 24] on div at bounding box center [298, 146] width 596 height 293
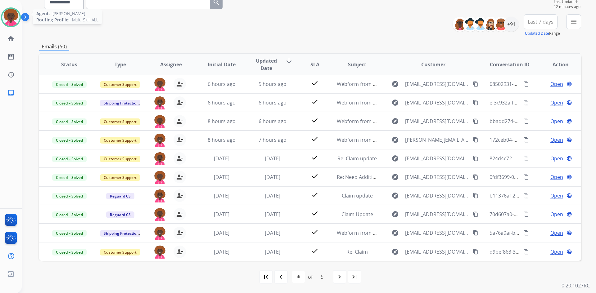
click at [14, 12] on img at bounding box center [10, 17] width 17 height 17
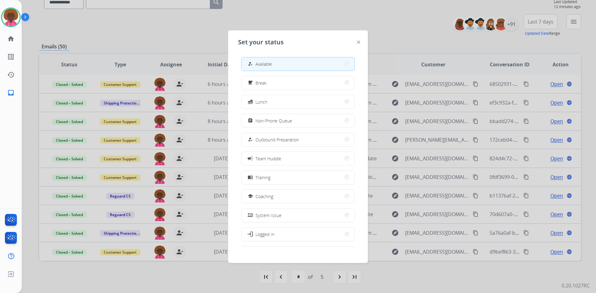
click at [277, 67] on button "how_to_reg Available" at bounding box center [297, 63] width 113 height 13
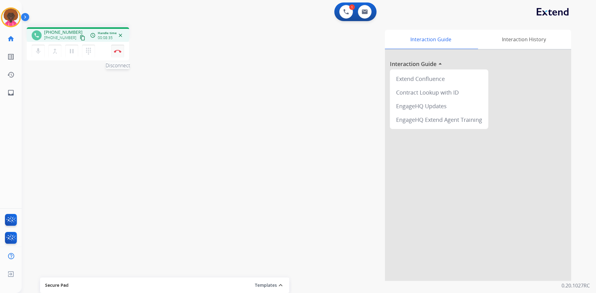
click at [119, 50] on img at bounding box center [117, 51] width 7 height 3
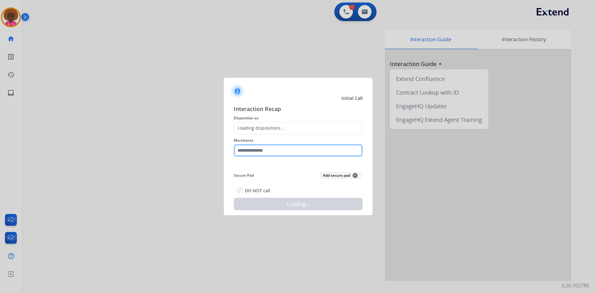
click at [279, 145] on input "text" at bounding box center [298, 150] width 129 height 12
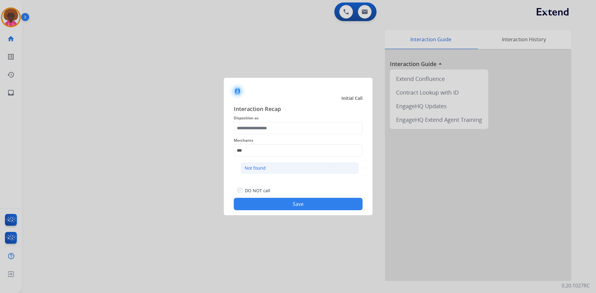
click at [275, 168] on li "Not found" at bounding box center [299, 168] width 118 height 12
type input "*********"
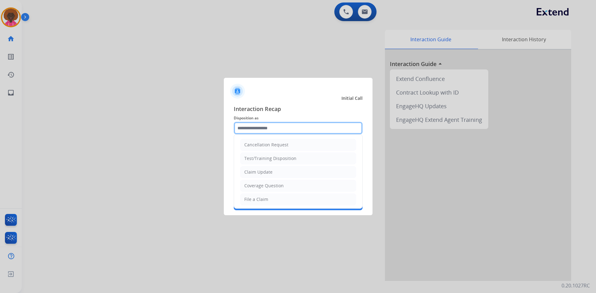
click at [271, 130] on input "text" at bounding box center [298, 128] width 129 height 12
click at [260, 200] on div "File a Claim" at bounding box center [256, 199] width 24 height 6
type input "**********"
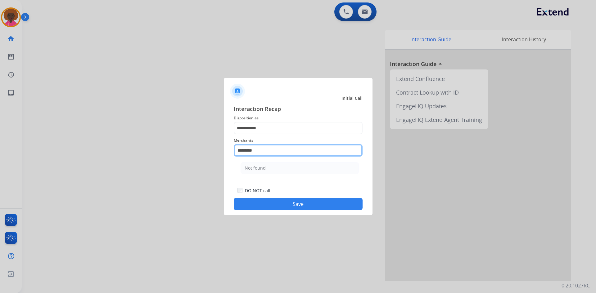
click at [290, 147] on input "*********" at bounding box center [298, 150] width 129 height 12
type input "**********"
drag, startPoint x: 265, startPoint y: 149, endPoint x: 125, endPoint y: 141, distance: 140.5
click at [0, 141] on app-contact-recap-modal "**********" at bounding box center [0, 146] width 0 height 293
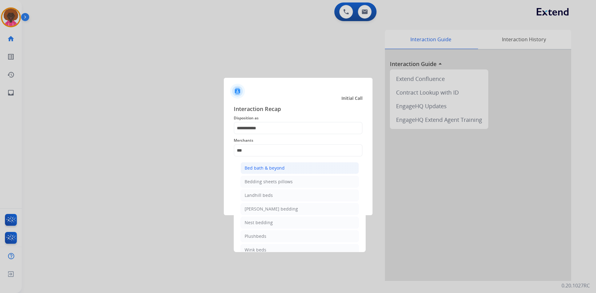
click at [250, 166] on div "Bed bath & beyond" at bounding box center [264, 168] width 40 height 6
type input "**********"
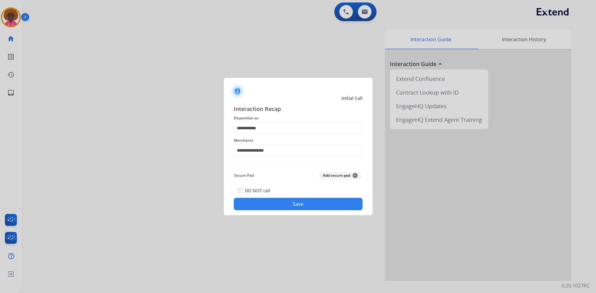
click at [286, 205] on button "Save" at bounding box center [298, 204] width 129 height 12
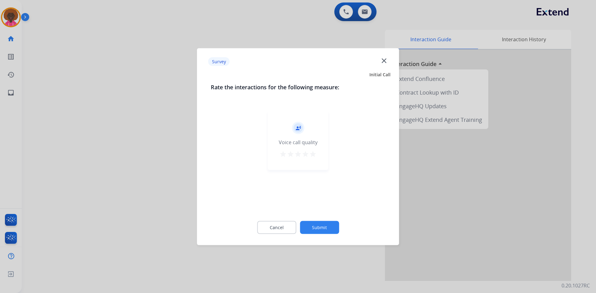
click at [317, 154] on div "record_voice_over Voice call quality star star star star star" at bounding box center [298, 140] width 60 height 59
click at [316, 159] on button "star" at bounding box center [312, 154] width 7 height 9
click at [323, 235] on div "Cancel Submit" at bounding box center [298, 227] width 175 height 28
click at [322, 227] on button "Submit" at bounding box center [319, 227] width 39 height 13
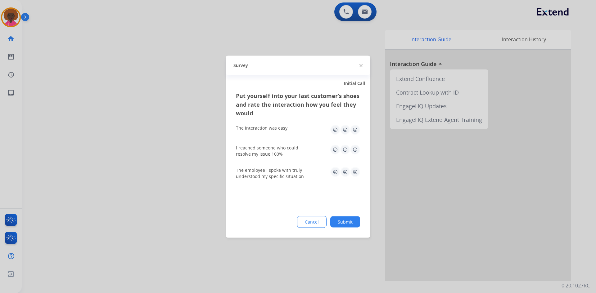
drag, startPoint x: 346, startPoint y: 137, endPoint x: 352, endPoint y: 128, distance: 10.5
click at [348, 135] on div "The interaction was easy" at bounding box center [298, 130] width 124 height 20
click at [352, 128] on img at bounding box center [355, 130] width 10 height 10
drag, startPoint x: 353, startPoint y: 146, endPoint x: 348, endPoint y: 159, distance: 13.7
click at [353, 146] on img at bounding box center [355, 150] width 10 height 10
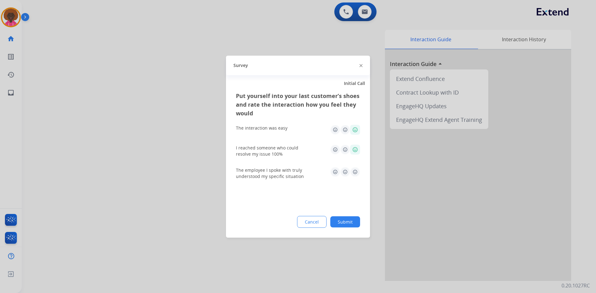
click at [350, 171] on img at bounding box center [355, 172] width 10 height 10
click at [337, 226] on button "Submit" at bounding box center [345, 221] width 30 height 11
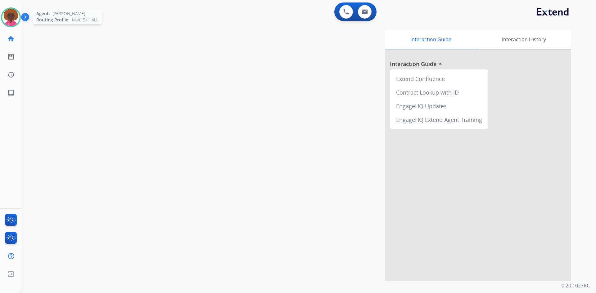
click at [11, 17] on img at bounding box center [10, 17] width 17 height 17
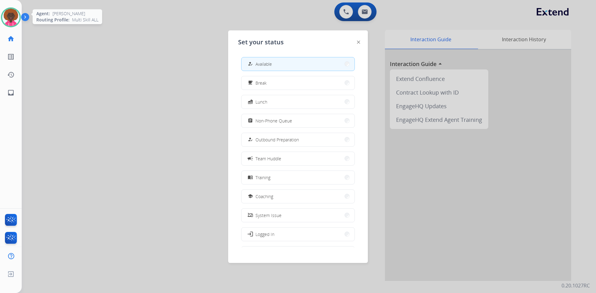
click at [8, 14] on img at bounding box center [10, 17] width 17 height 17
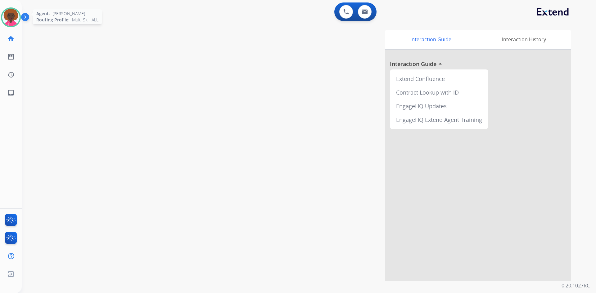
click at [12, 20] on img at bounding box center [10, 17] width 17 height 17
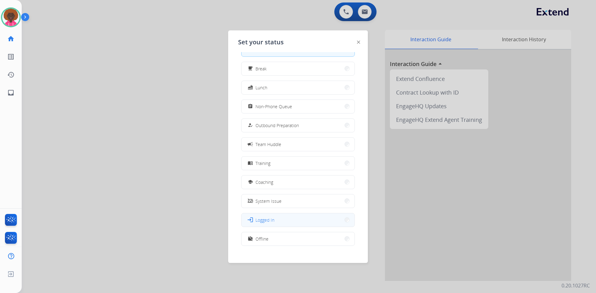
scroll to position [21, 0]
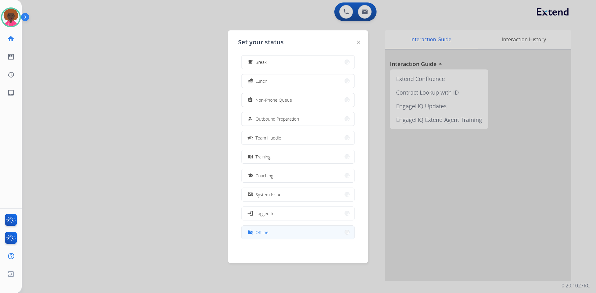
click at [280, 231] on button "work_off Offline" at bounding box center [297, 232] width 113 height 13
